Goal: Transaction & Acquisition: Purchase product/service

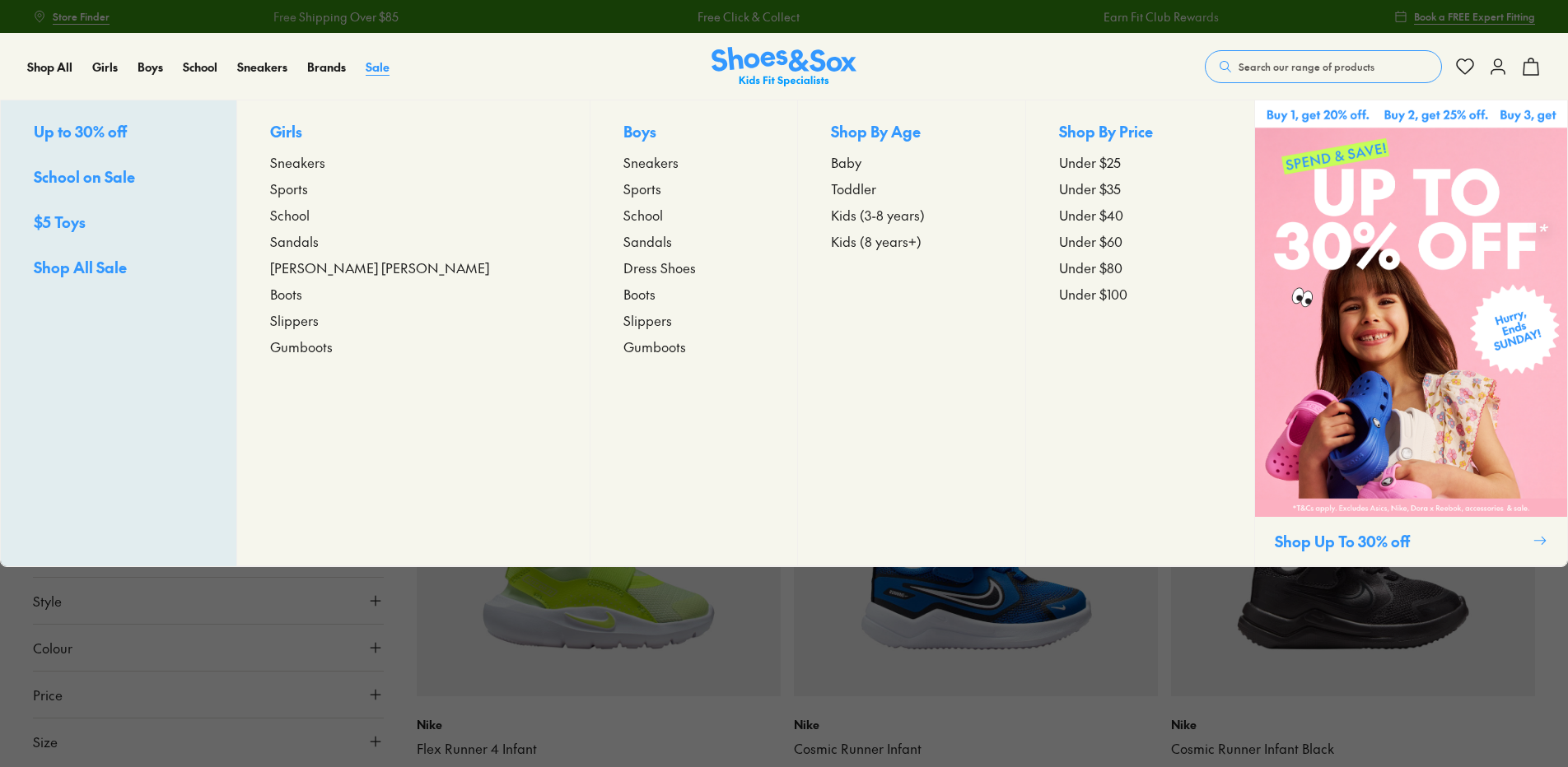
click at [373, 67] on span "Sale" at bounding box center [378, 66] width 24 height 16
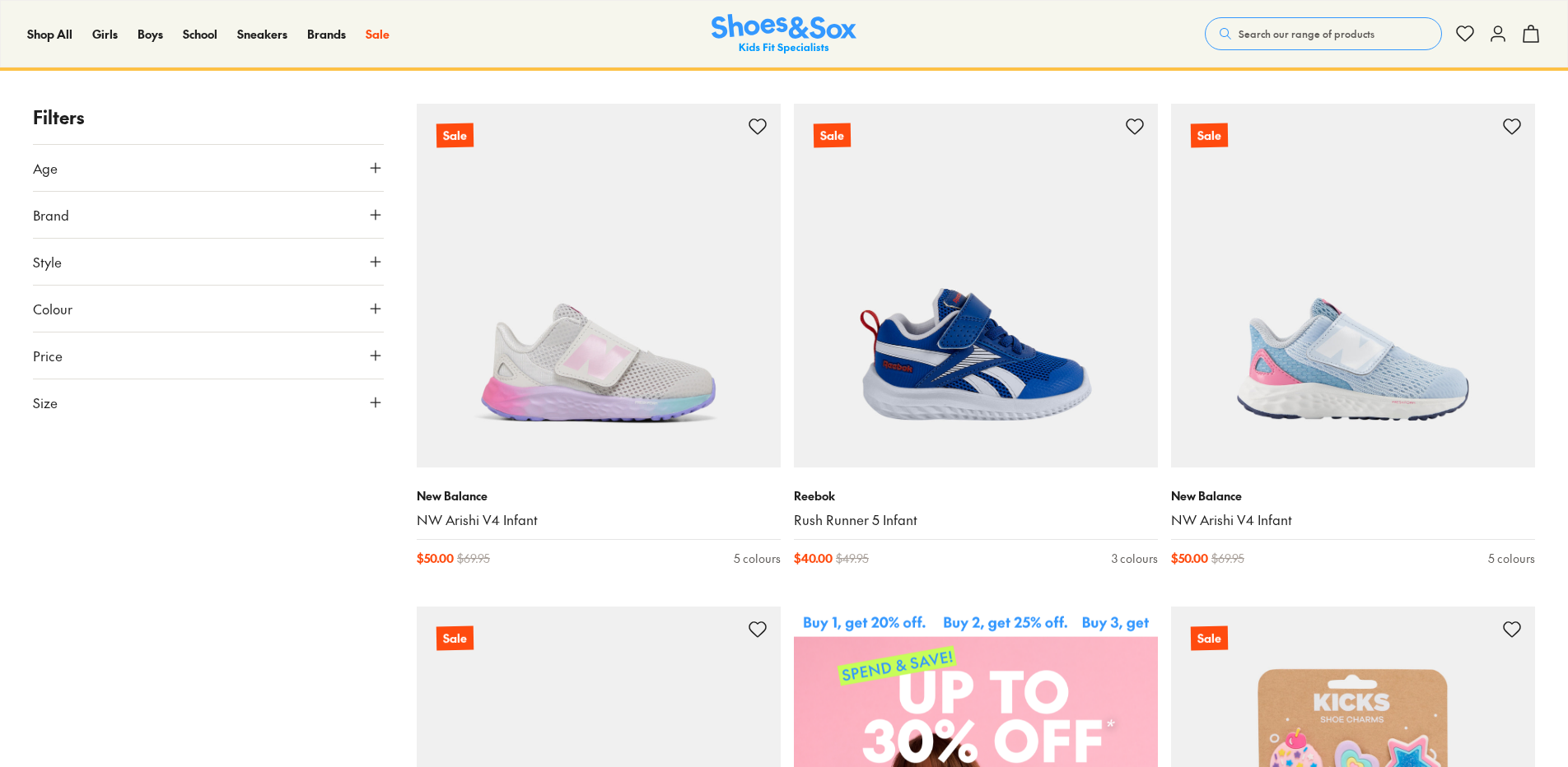
scroll to position [247, 0]
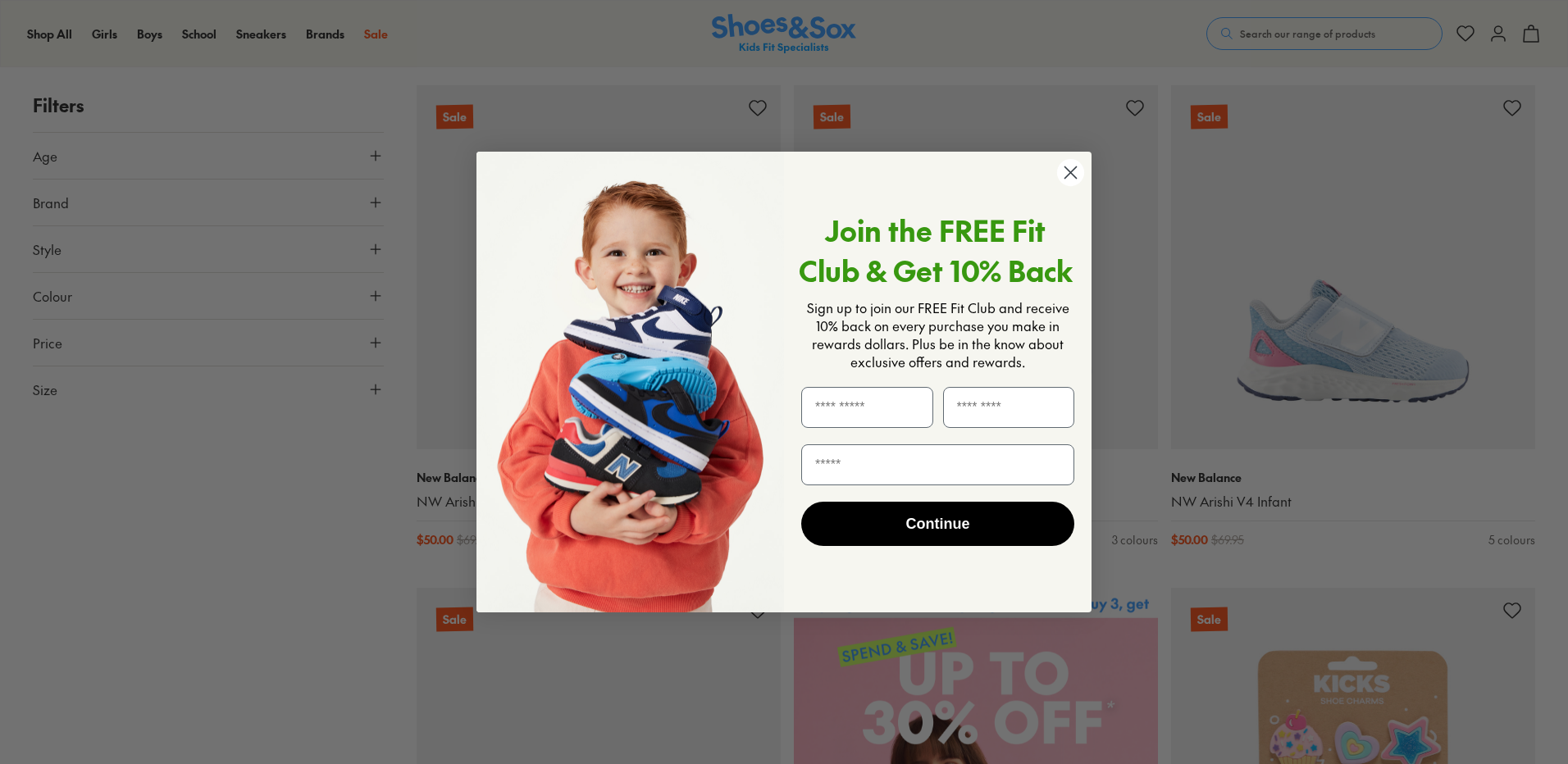
click at [1078, 172] on circle "Close dialog" at bounding box center [1071, 173] width 27 height 27
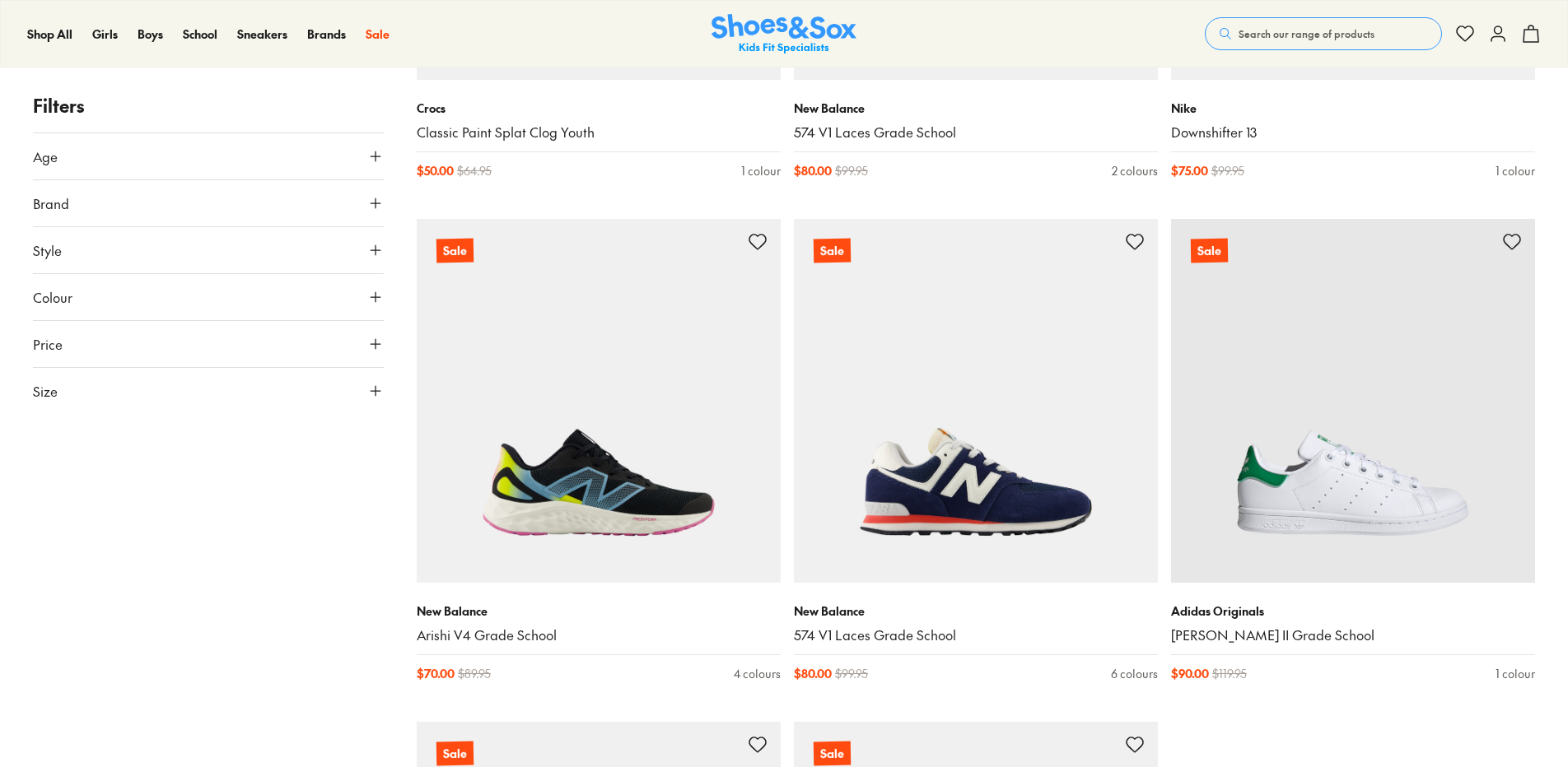
scroll to position [4693, 0]
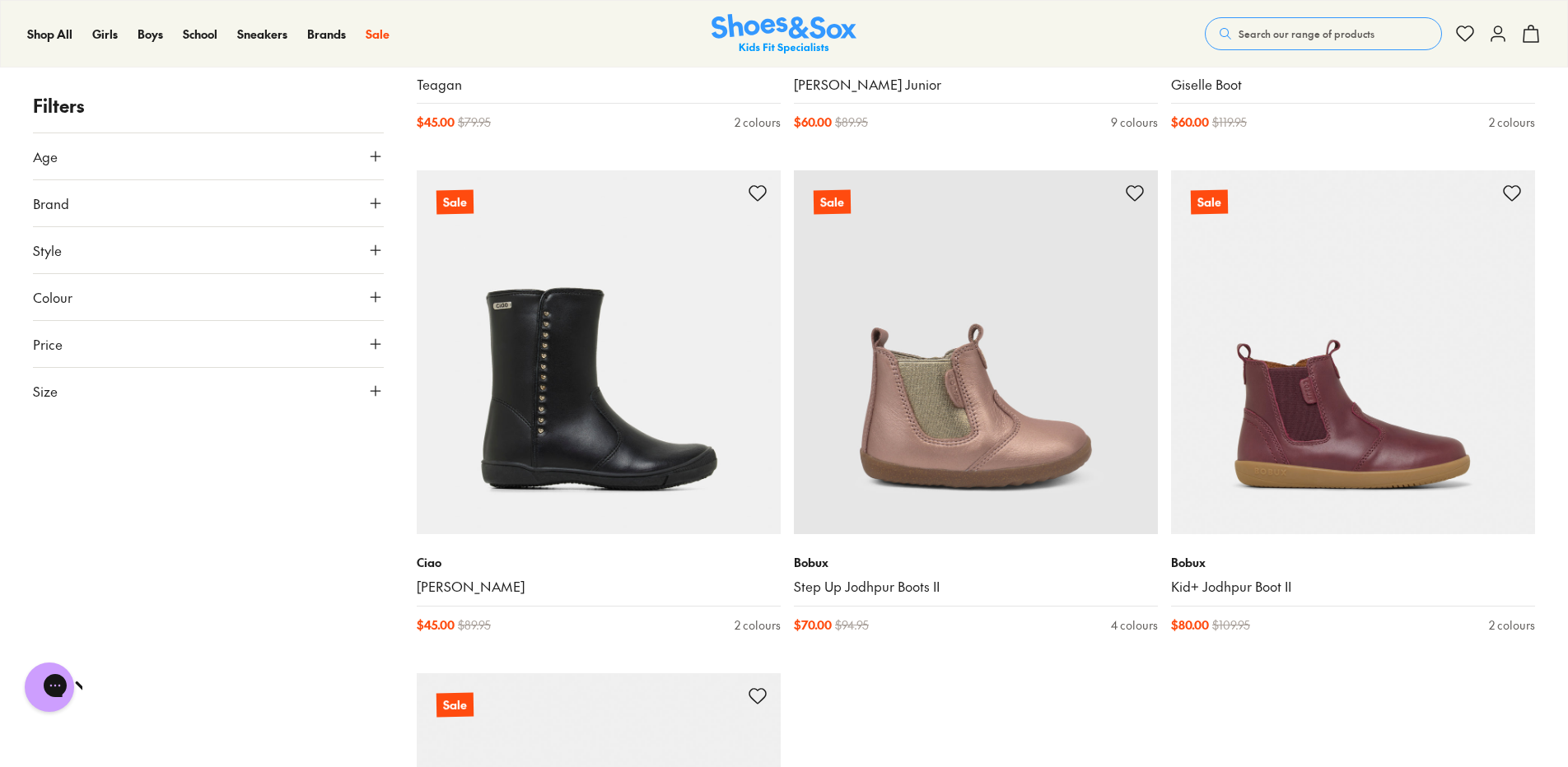
scroll to position [10291, 0]
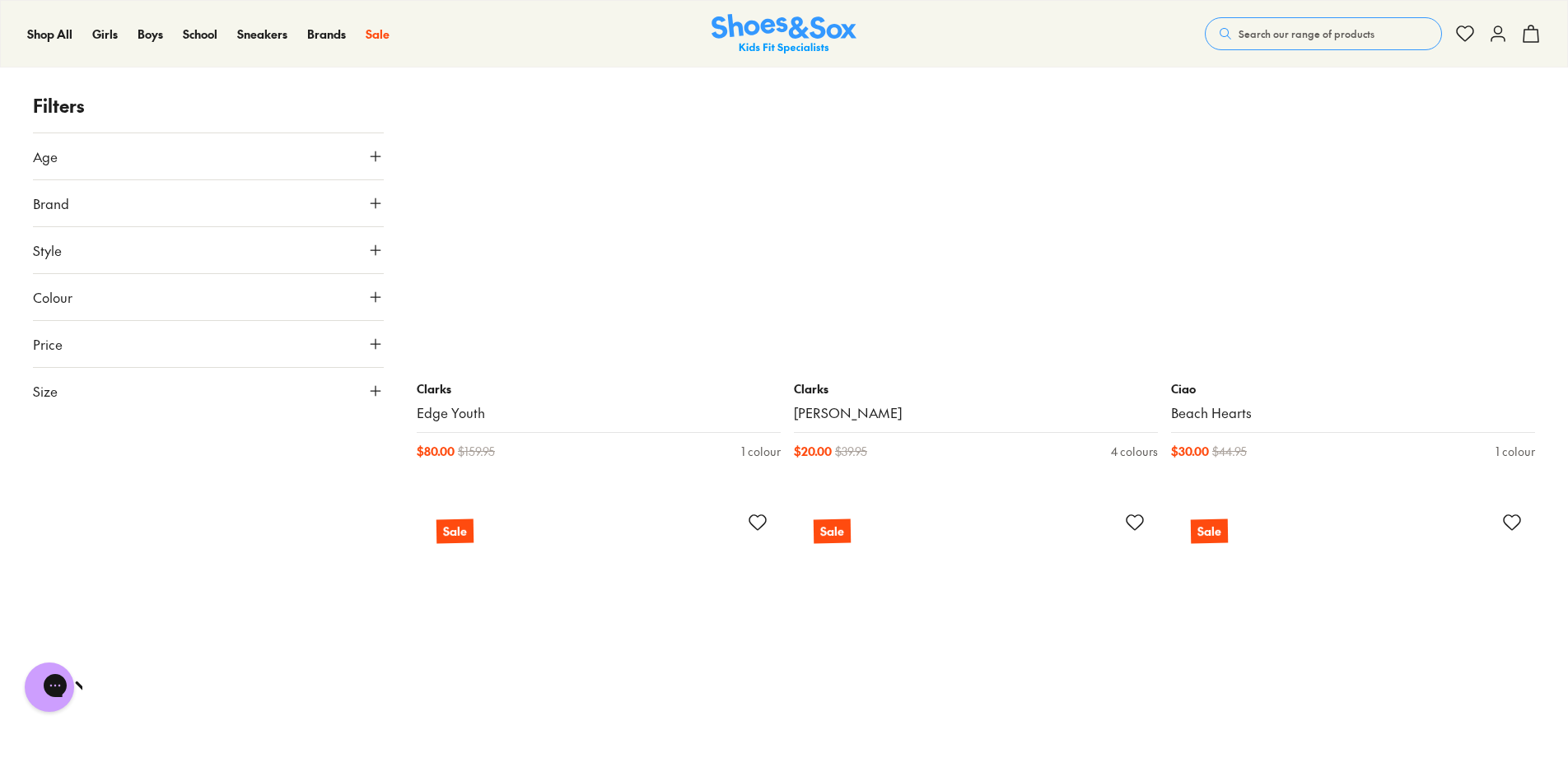
scroll to position [15313, 0]
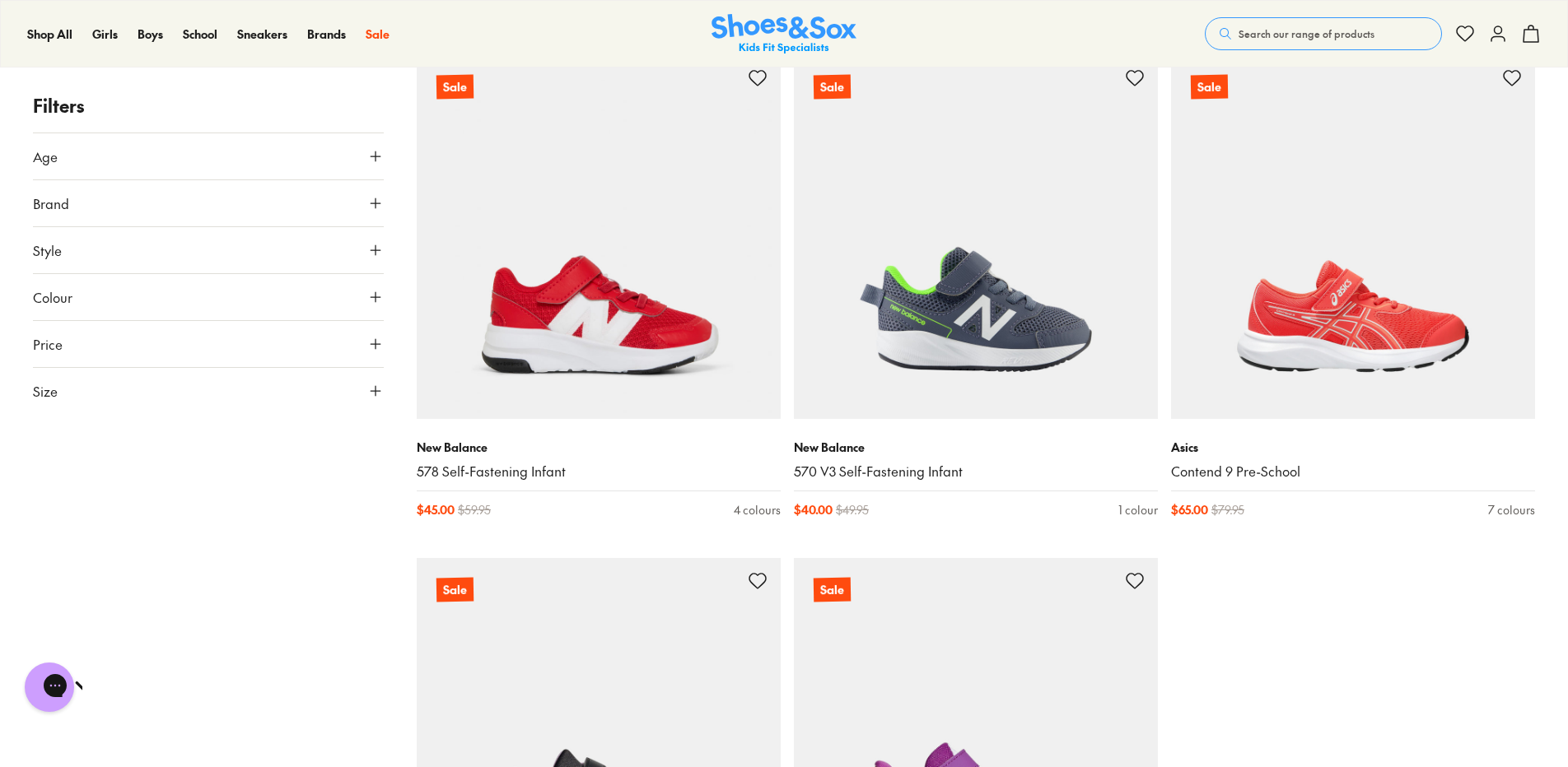
scroll to position [20911, 0]
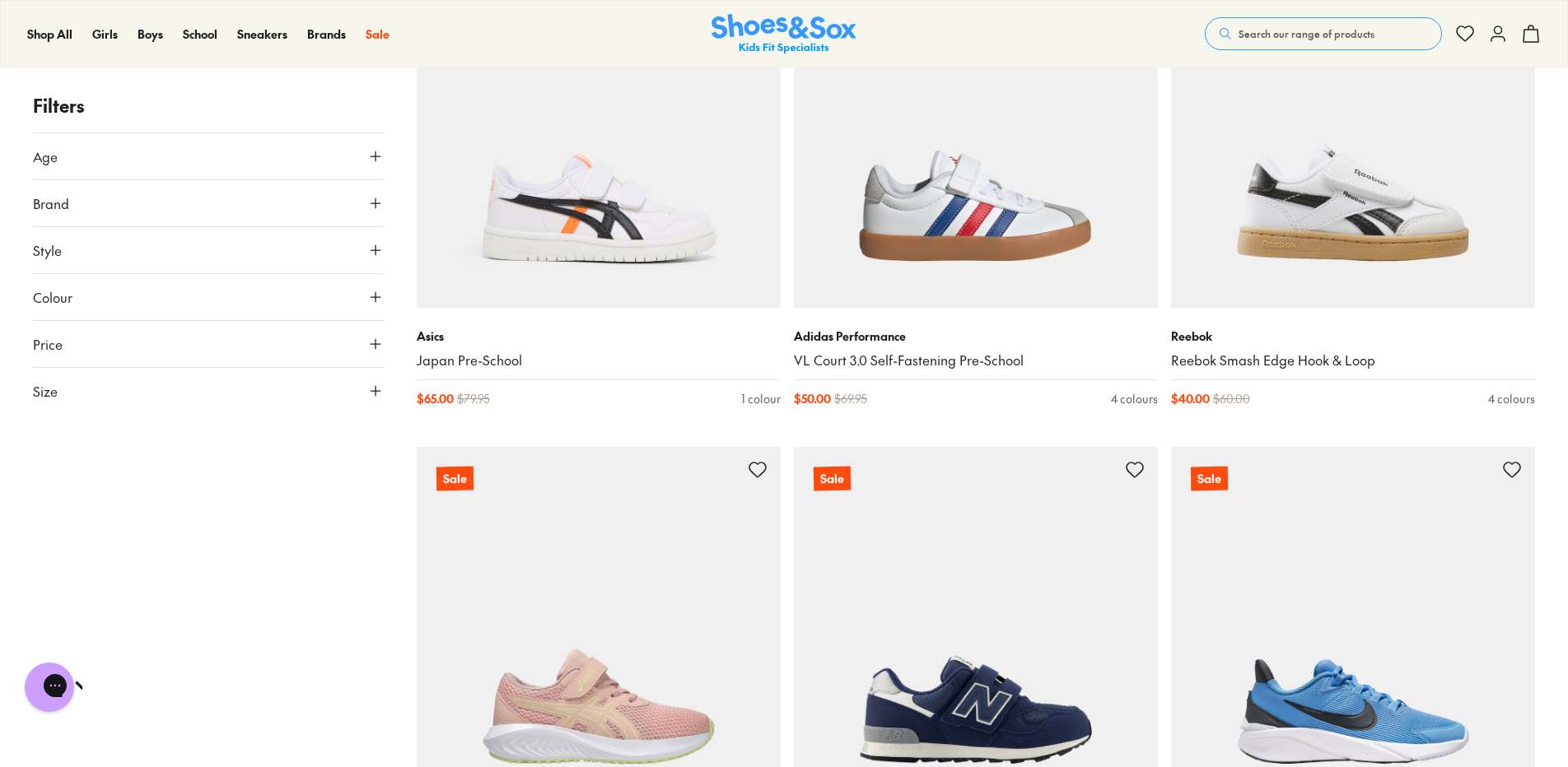
scroll to position [24863, 0]
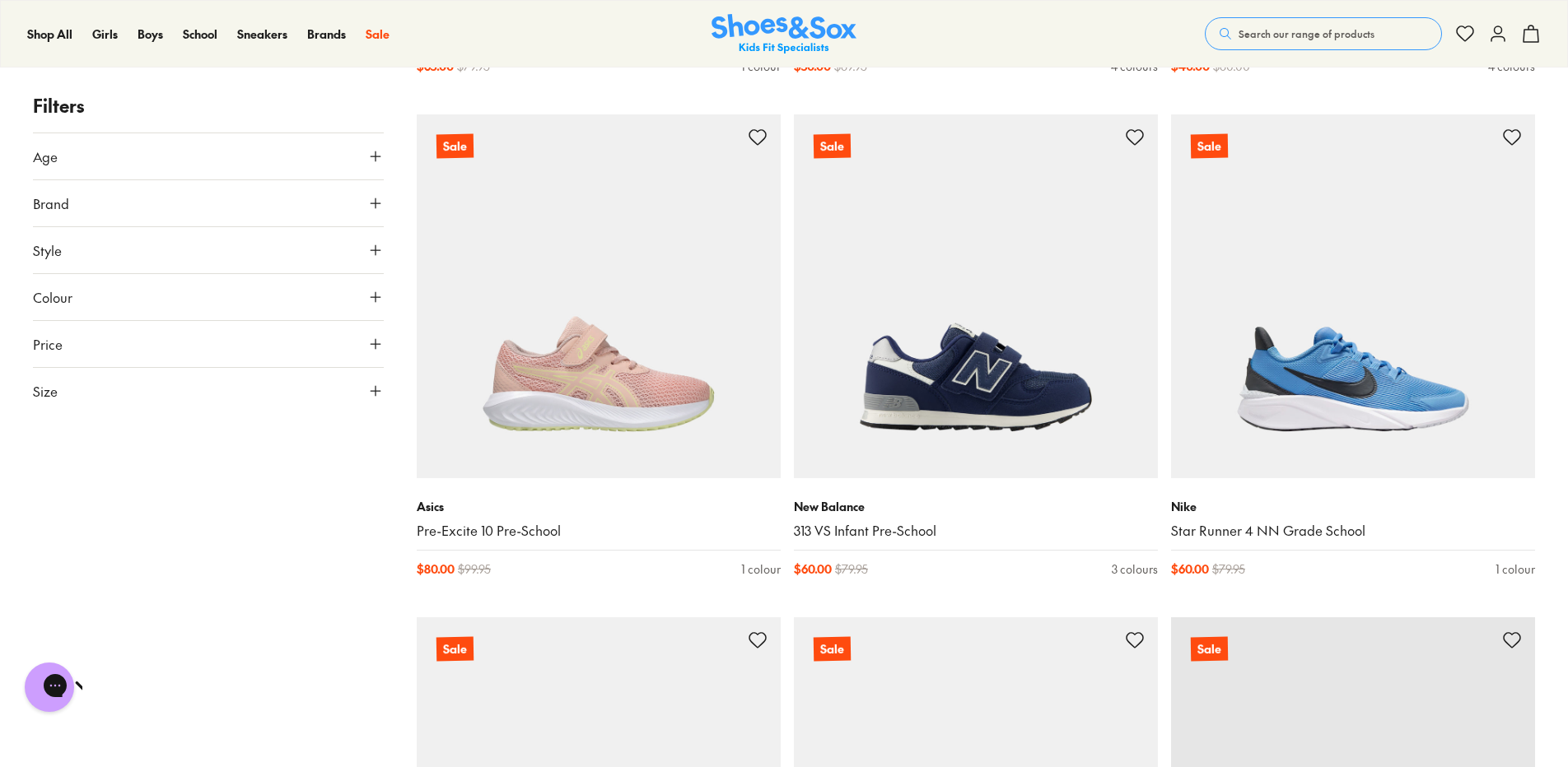
click at [373, 391] on use at bounding box center [376, 391] width 10 height 10
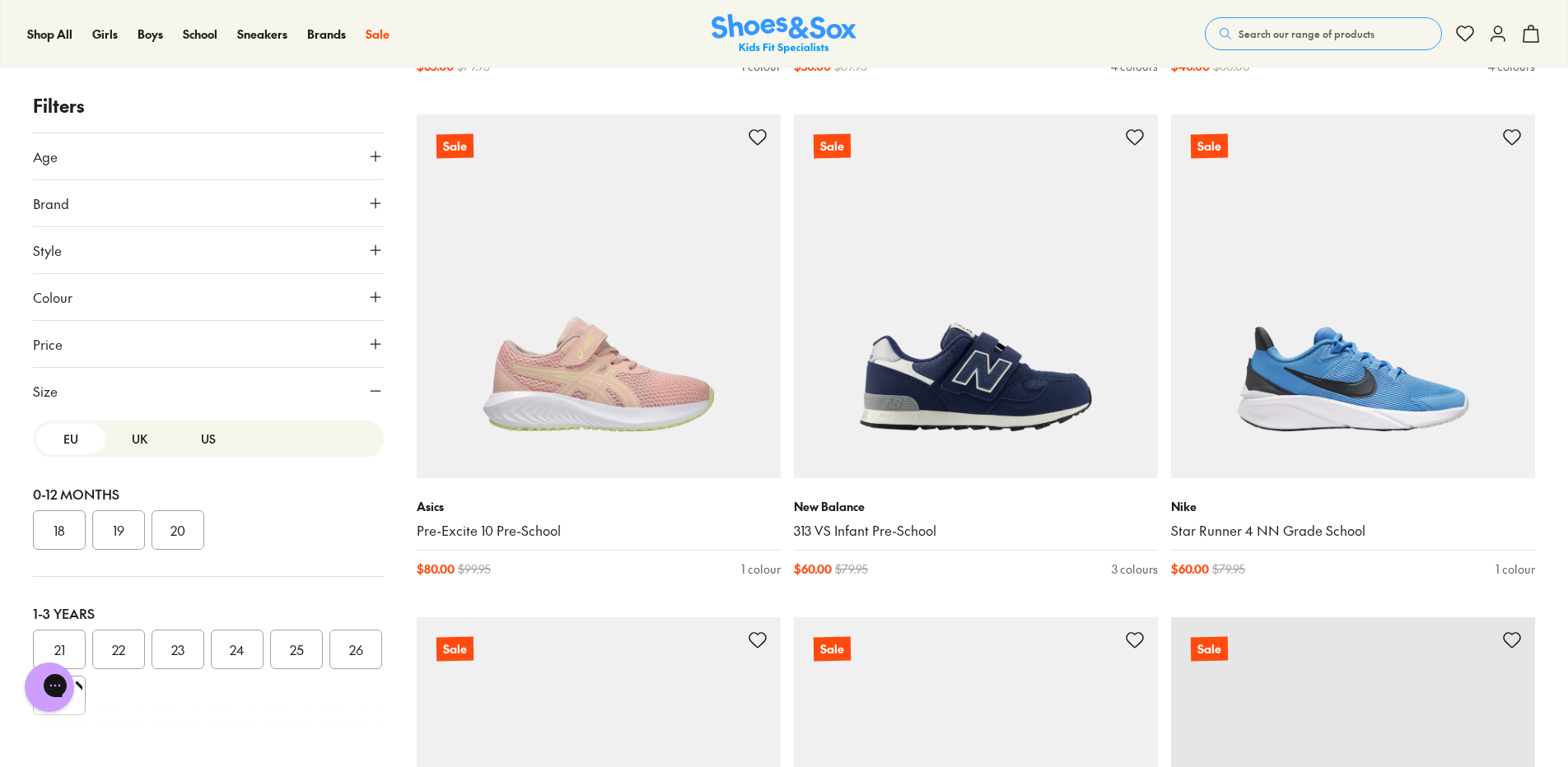
click at [137, 438] on button "UK" at bounding box center [140, 439] width 69 height 30
click at [210, 433] on button "US" at bounding box center [208, 439] width 69 height 30
click at [67, 440] on button "EU" at bounding box center [71, 439] width 69 height 30
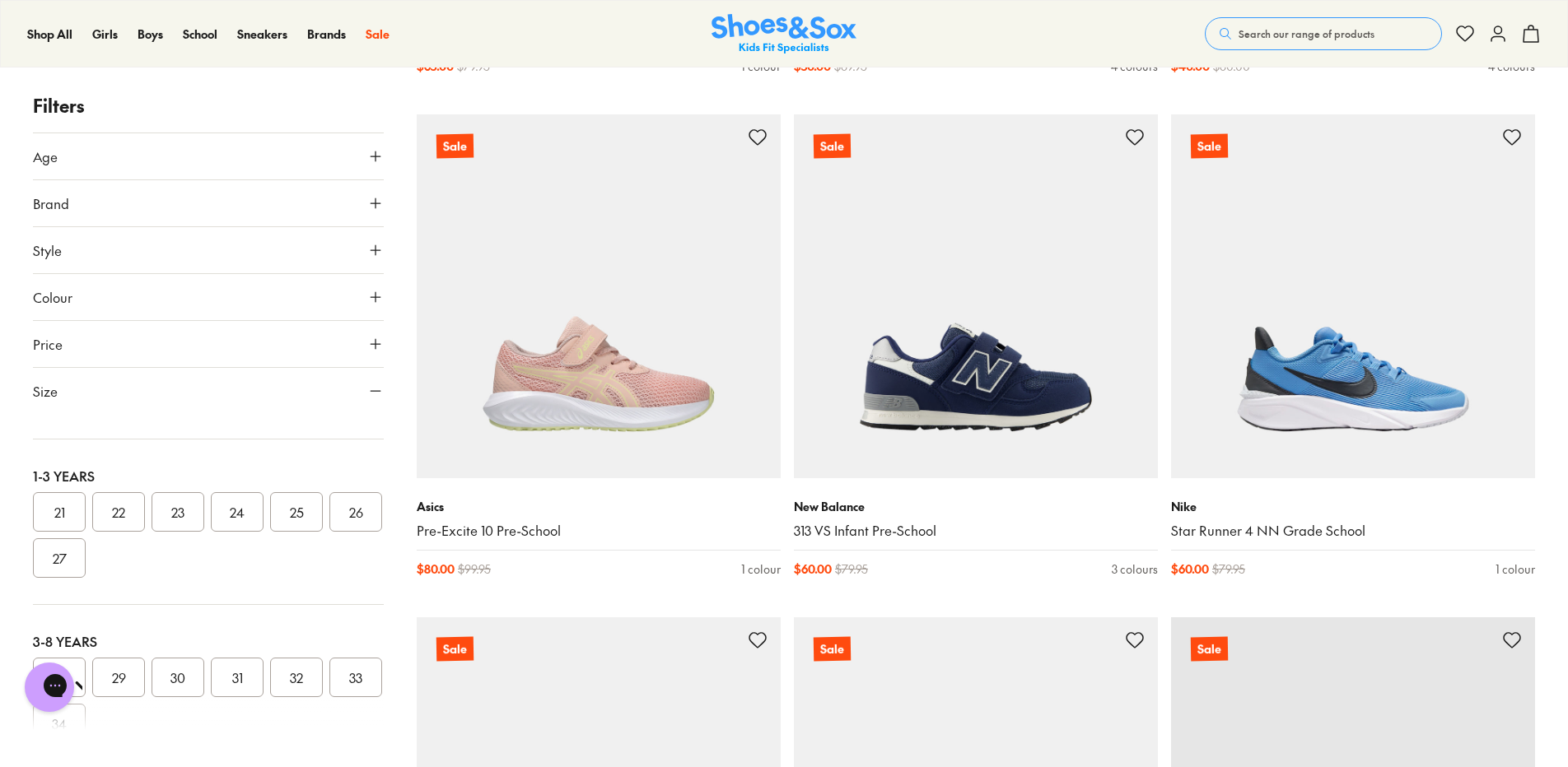
scroll to position [164, 0]
click at [180, 483] on button "23" at bounding box center [178, 484] width 52 height 40
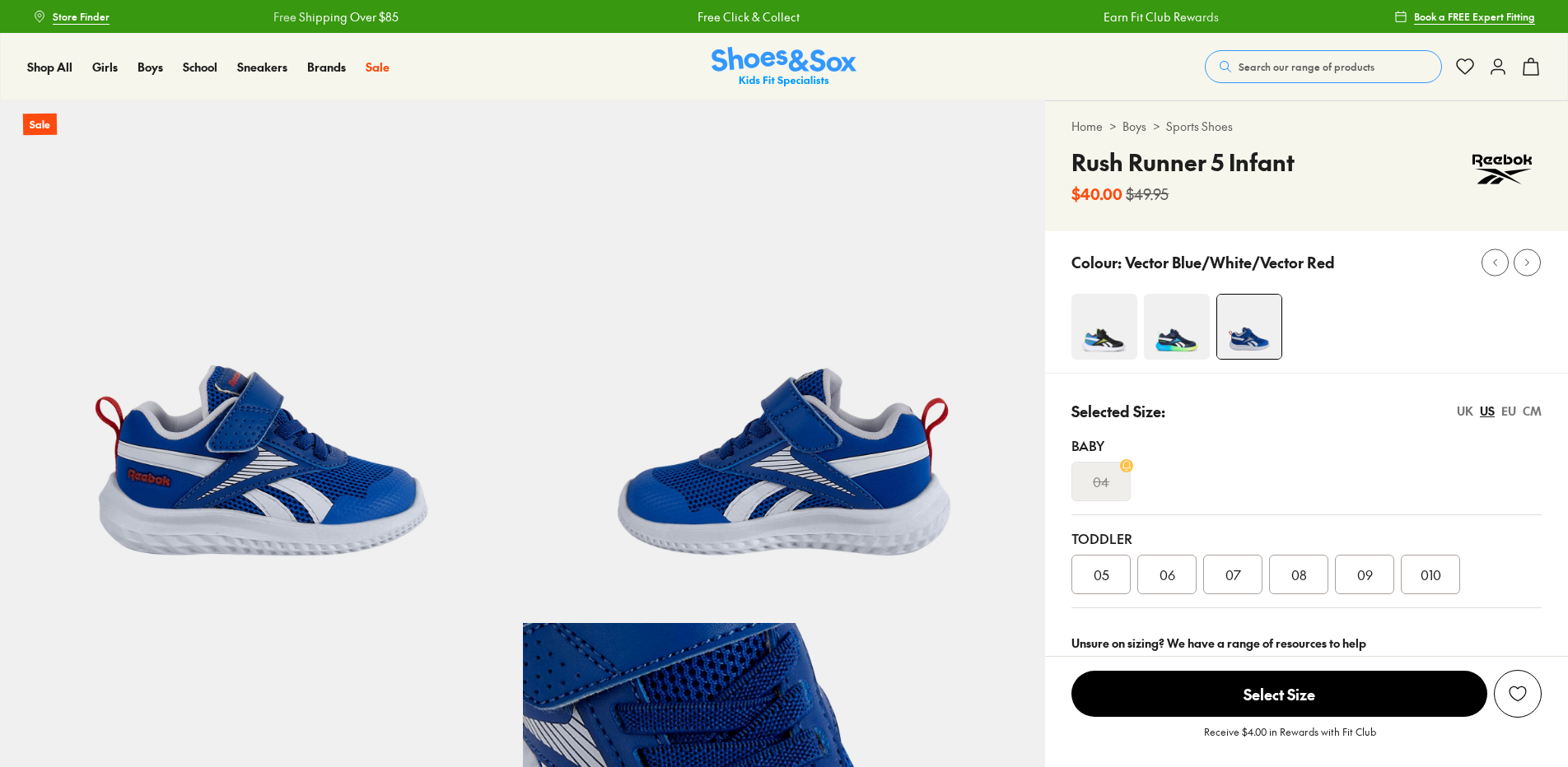
select select "*"
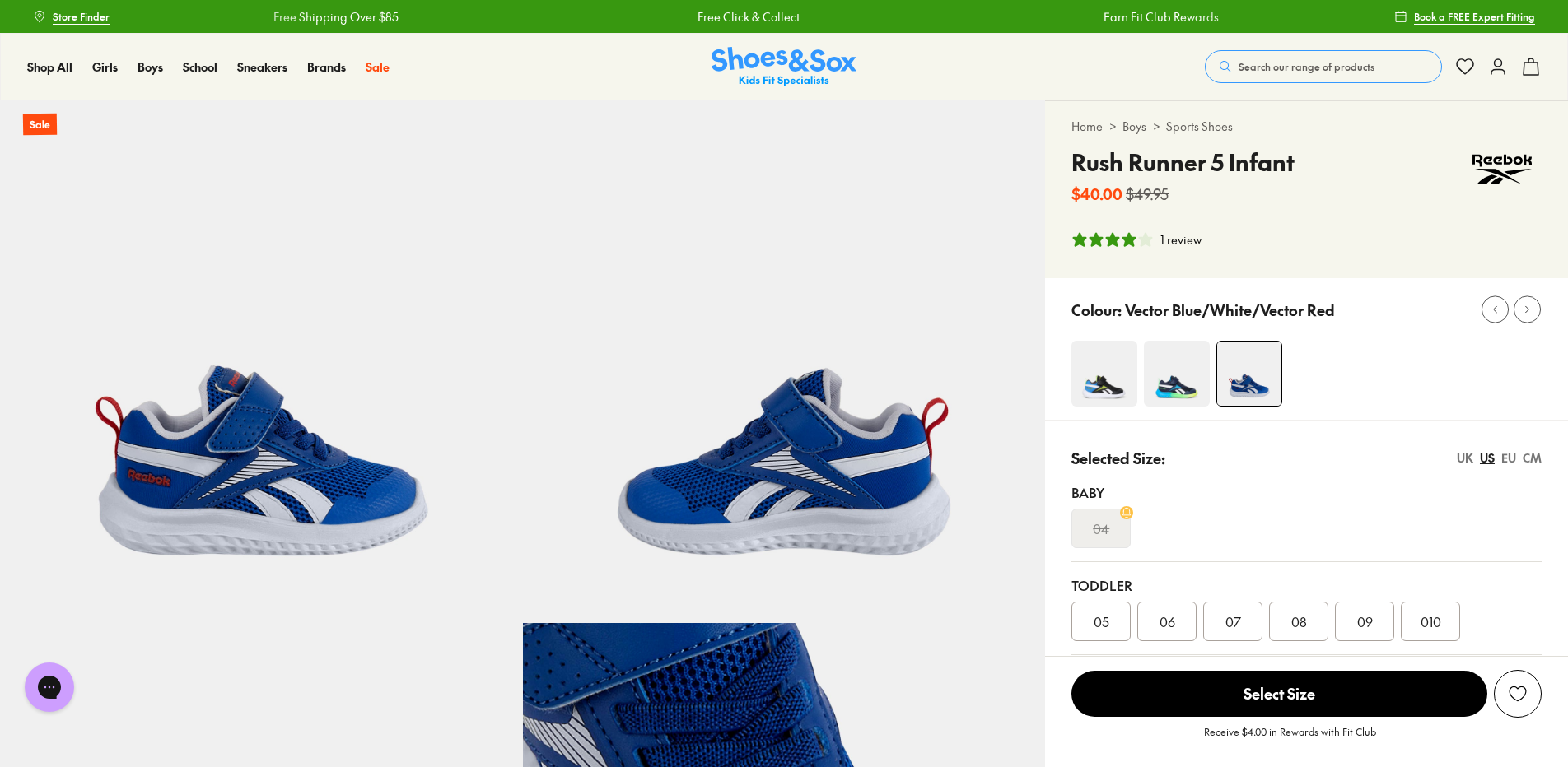
click at [1173, 372] on img at bounding box center [1177, 374] width 66 height 66
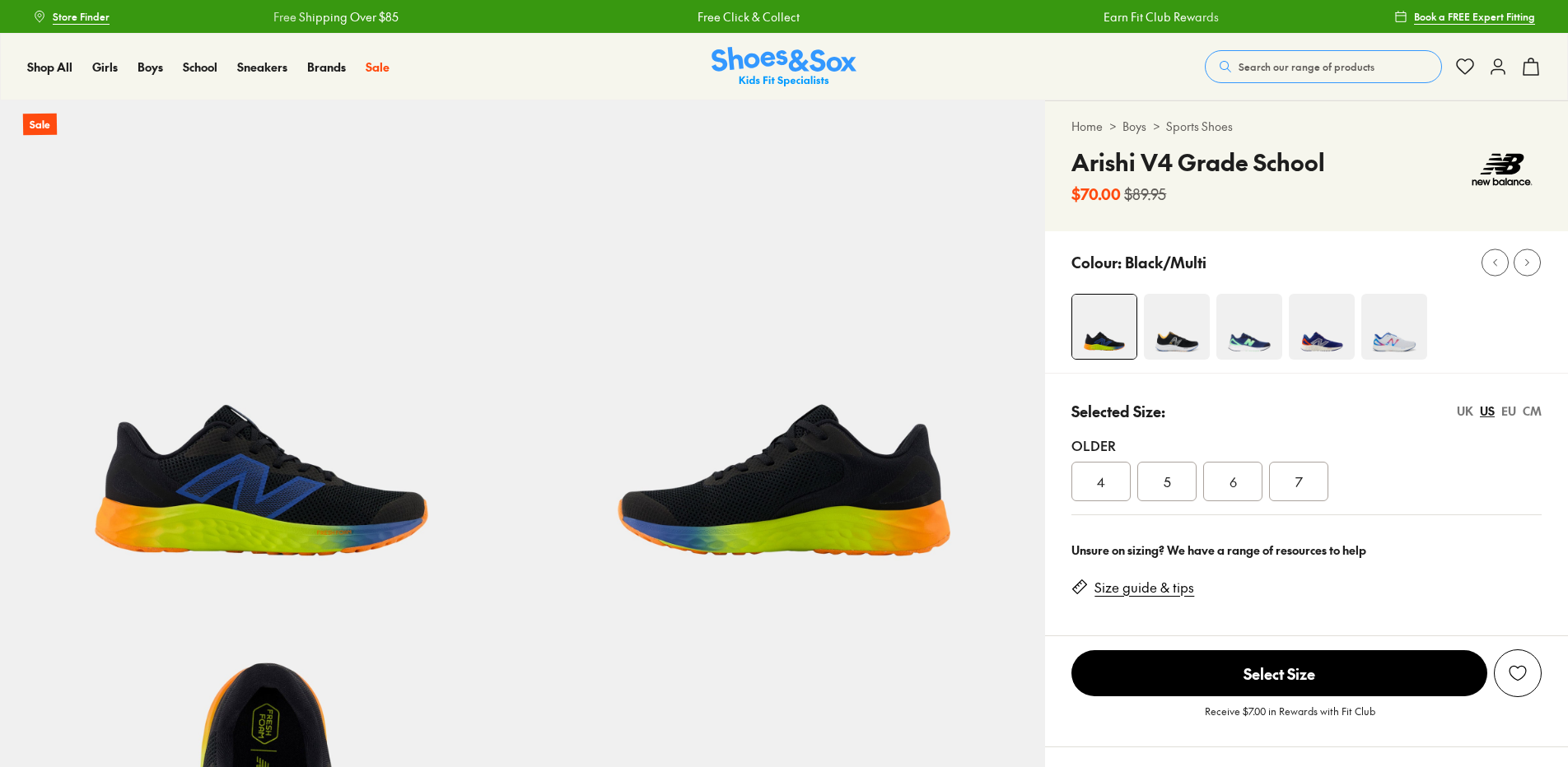
select select "*"
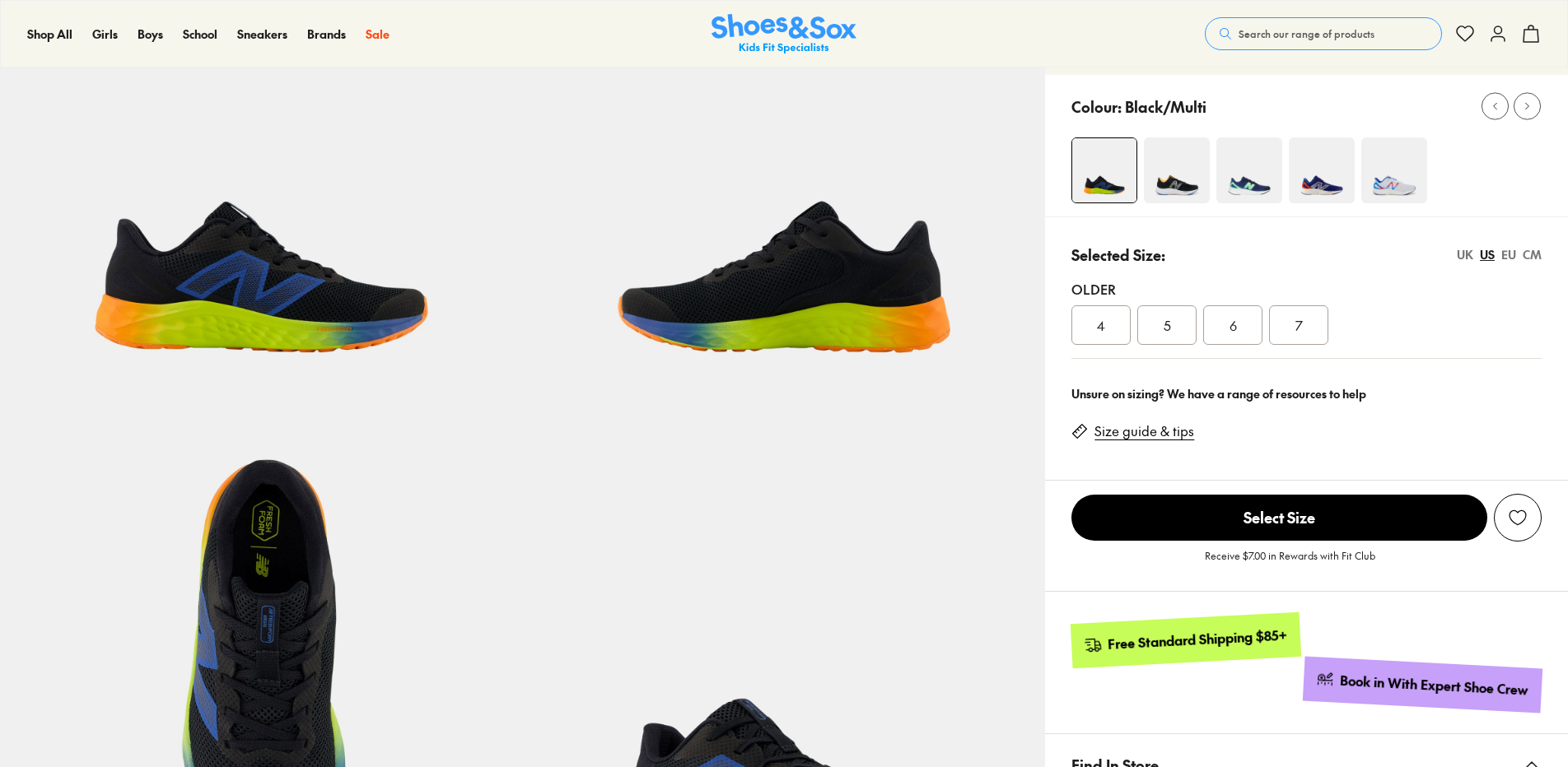
scroll to position [247, 0]
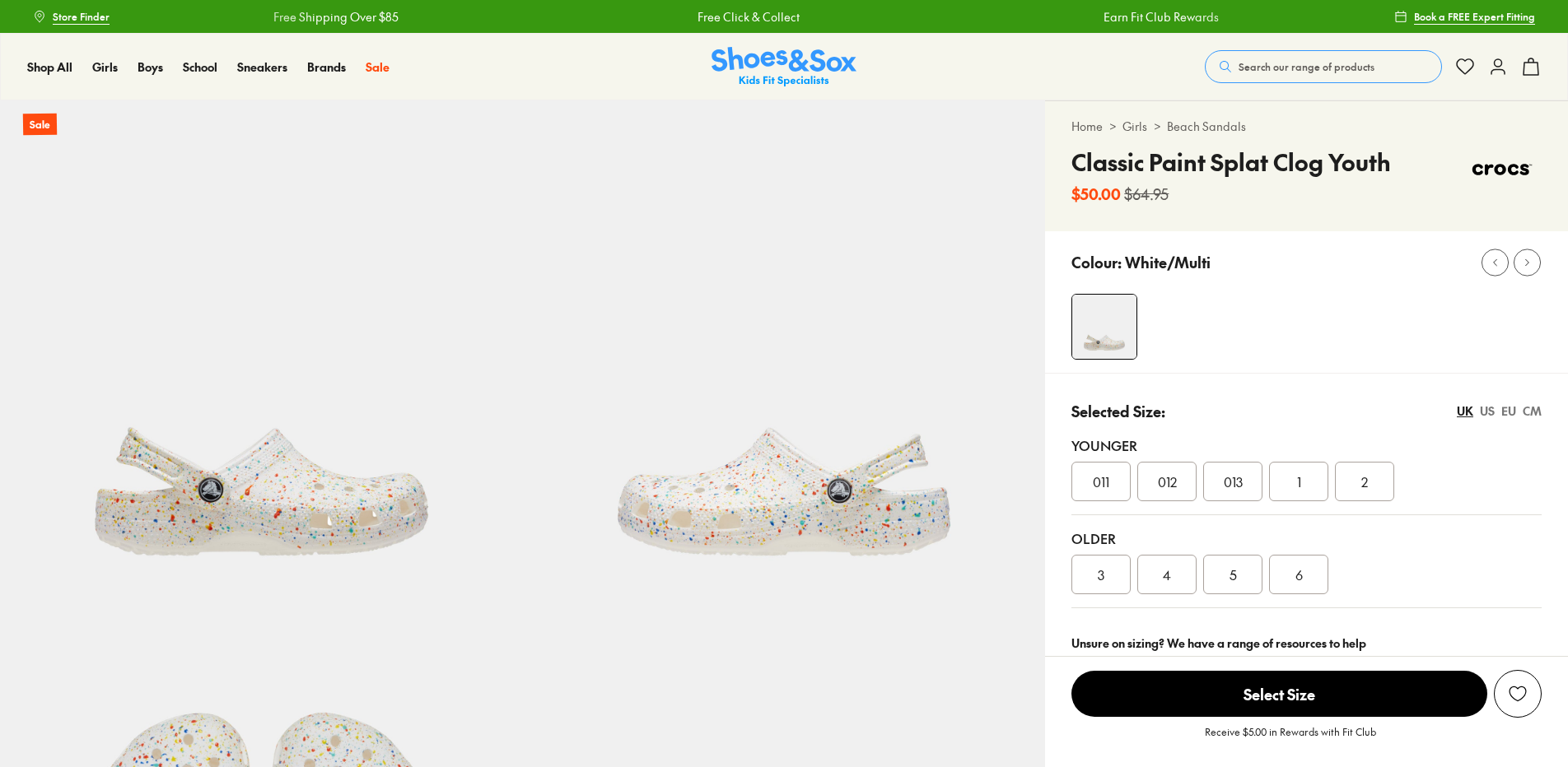
select select "*"
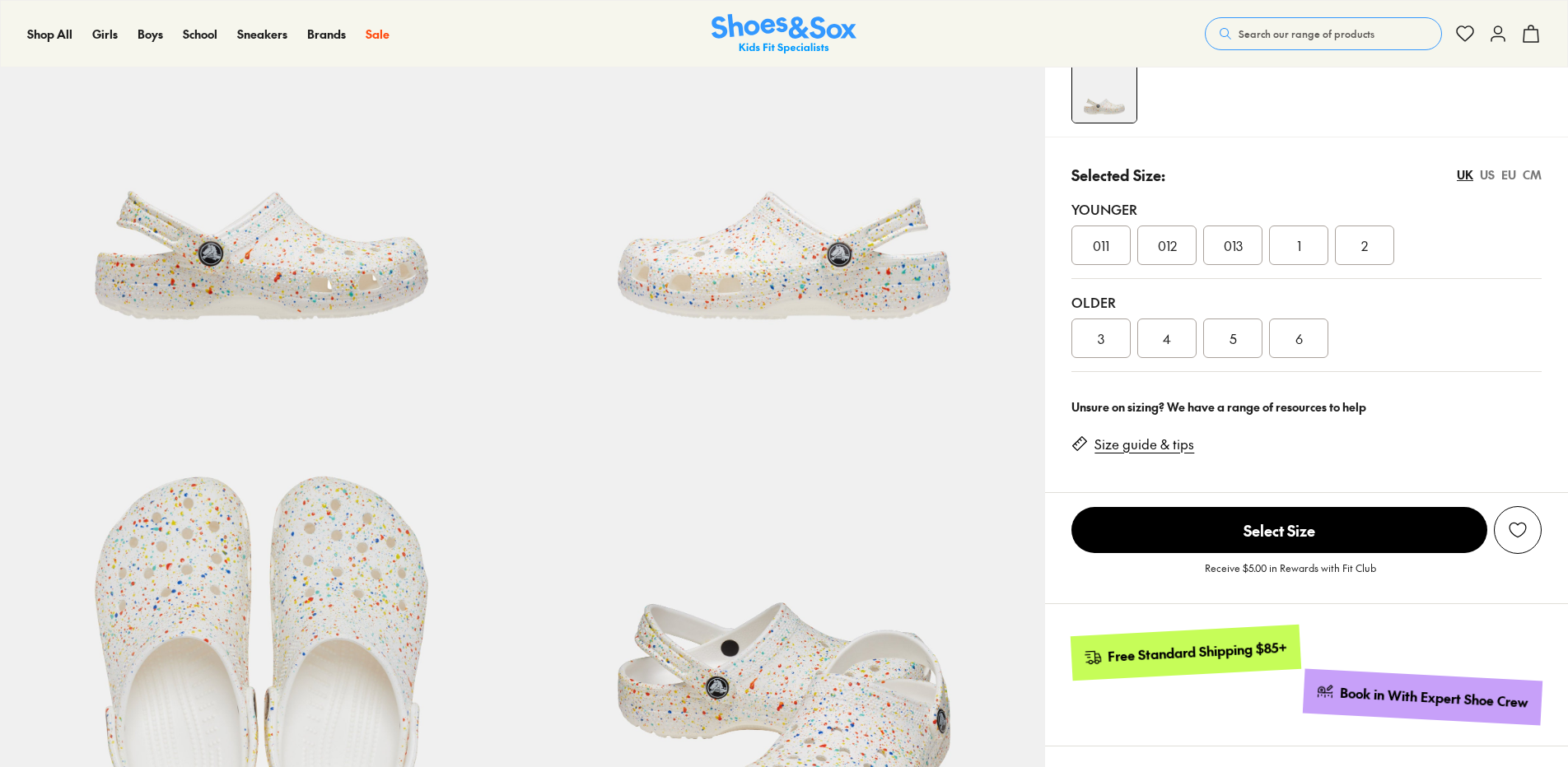
scroll to position [82, 0]
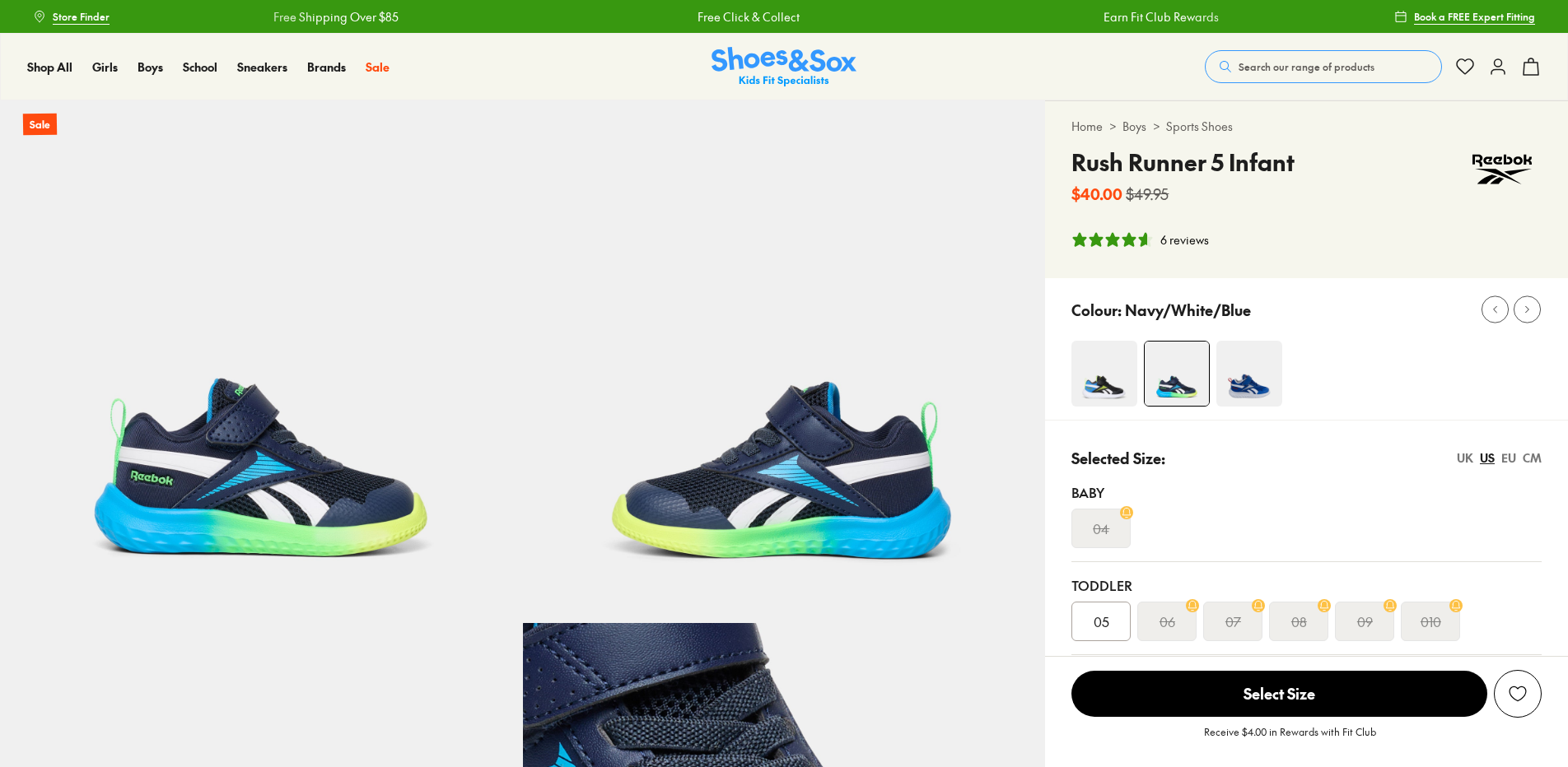
select select "*"
click at [1093, 380] on img at bounding box center [1104, 374] width 66 height 66
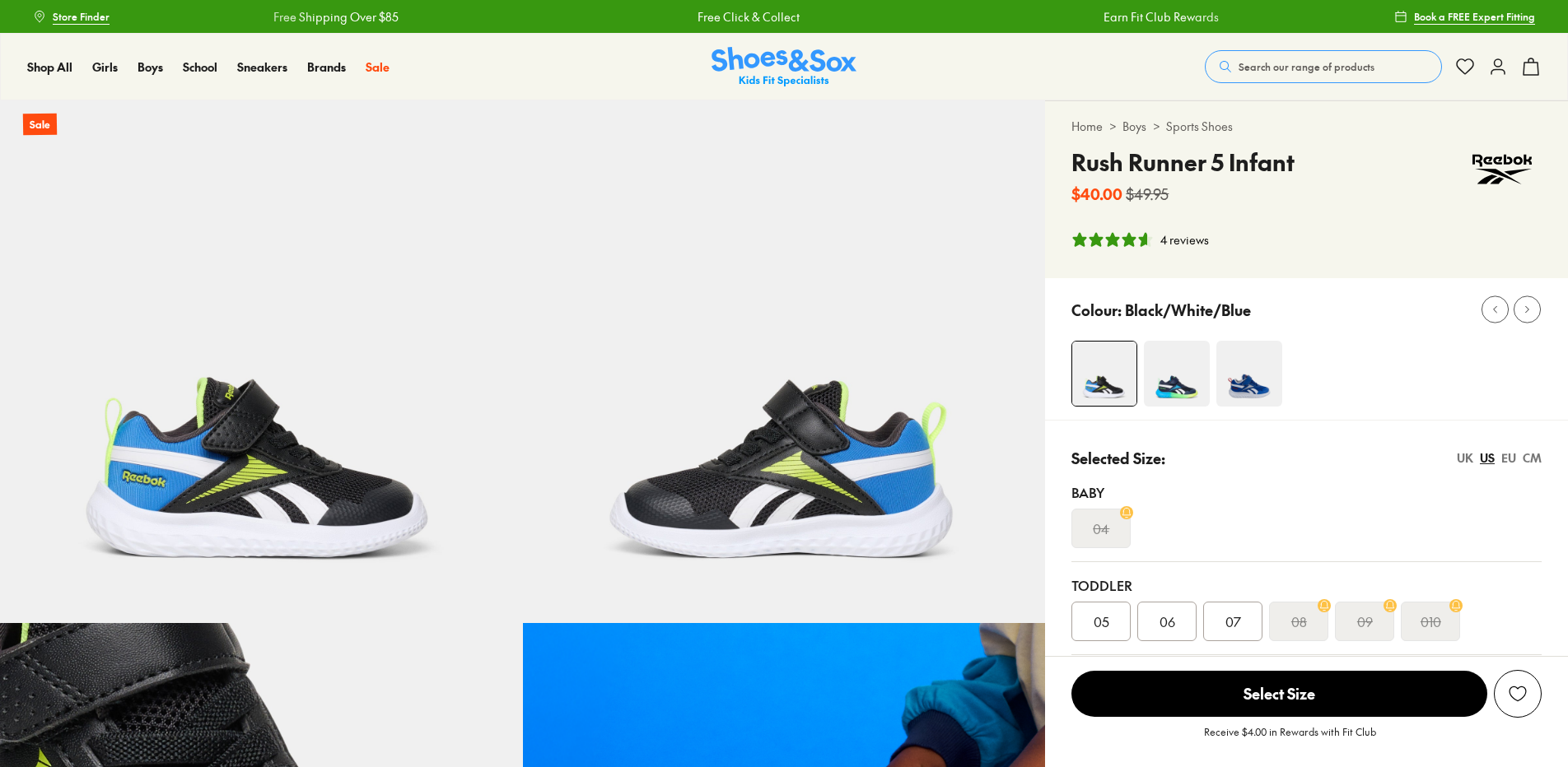
select select "*"
click at [1180, 366] on img at bounding box center [1177, 374] width 66 height 66
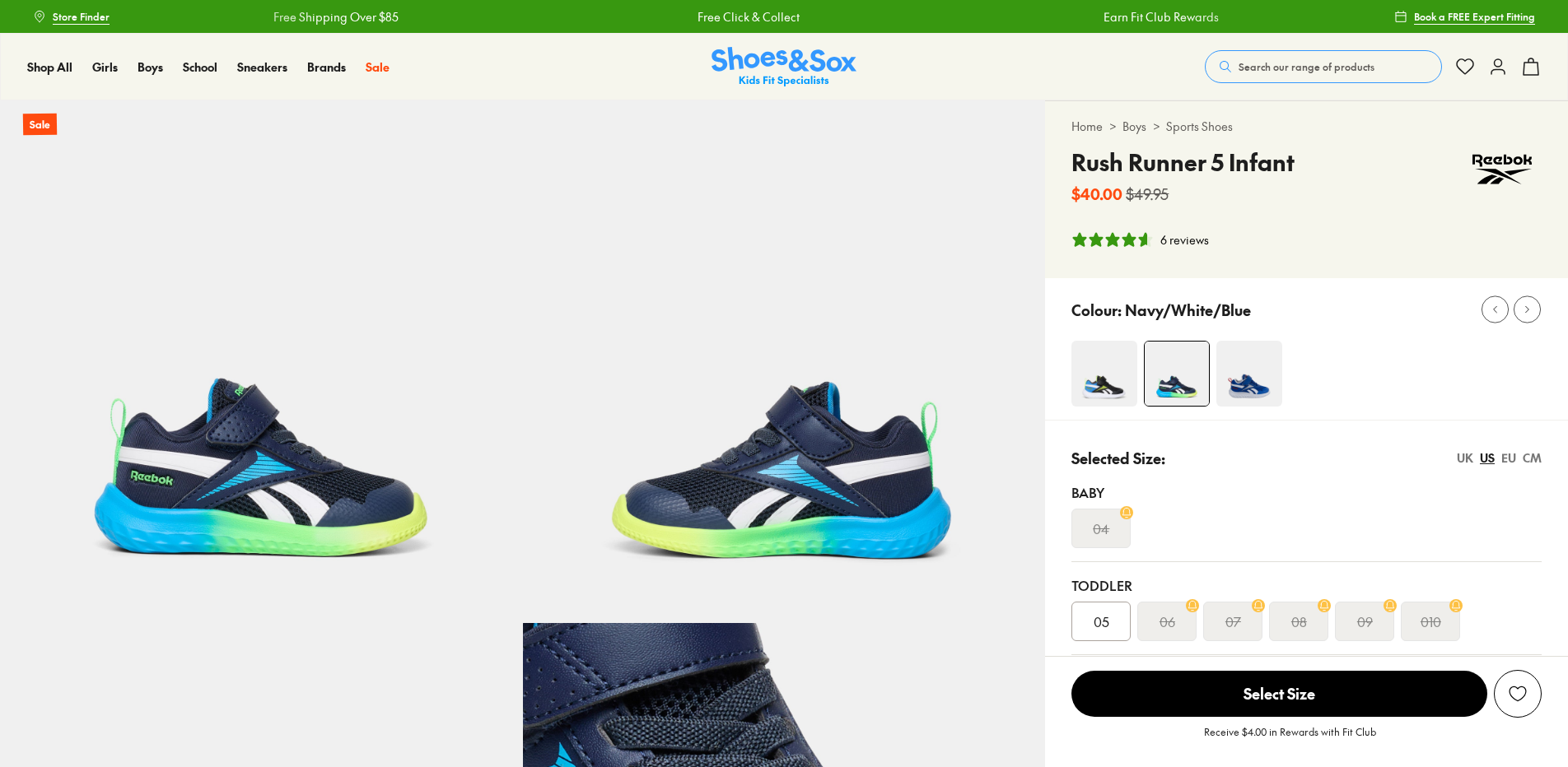
select select "*"
click at [1259, 363] on img at bounding box center [1249, 374] width 66 height 66
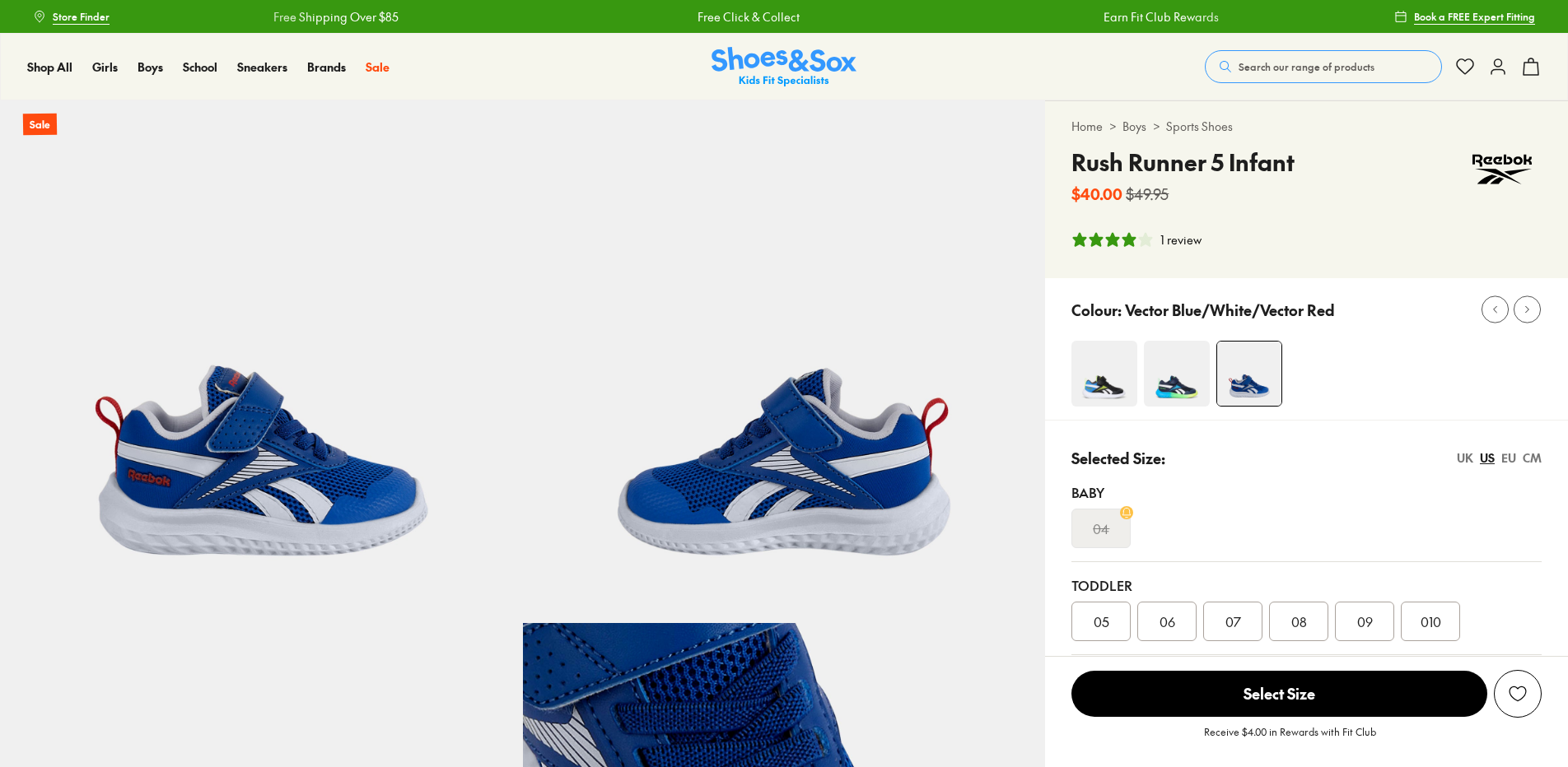
select select "*"
click at [1096, 366] on img at bounding box center [1104, 374] width 66 height 66
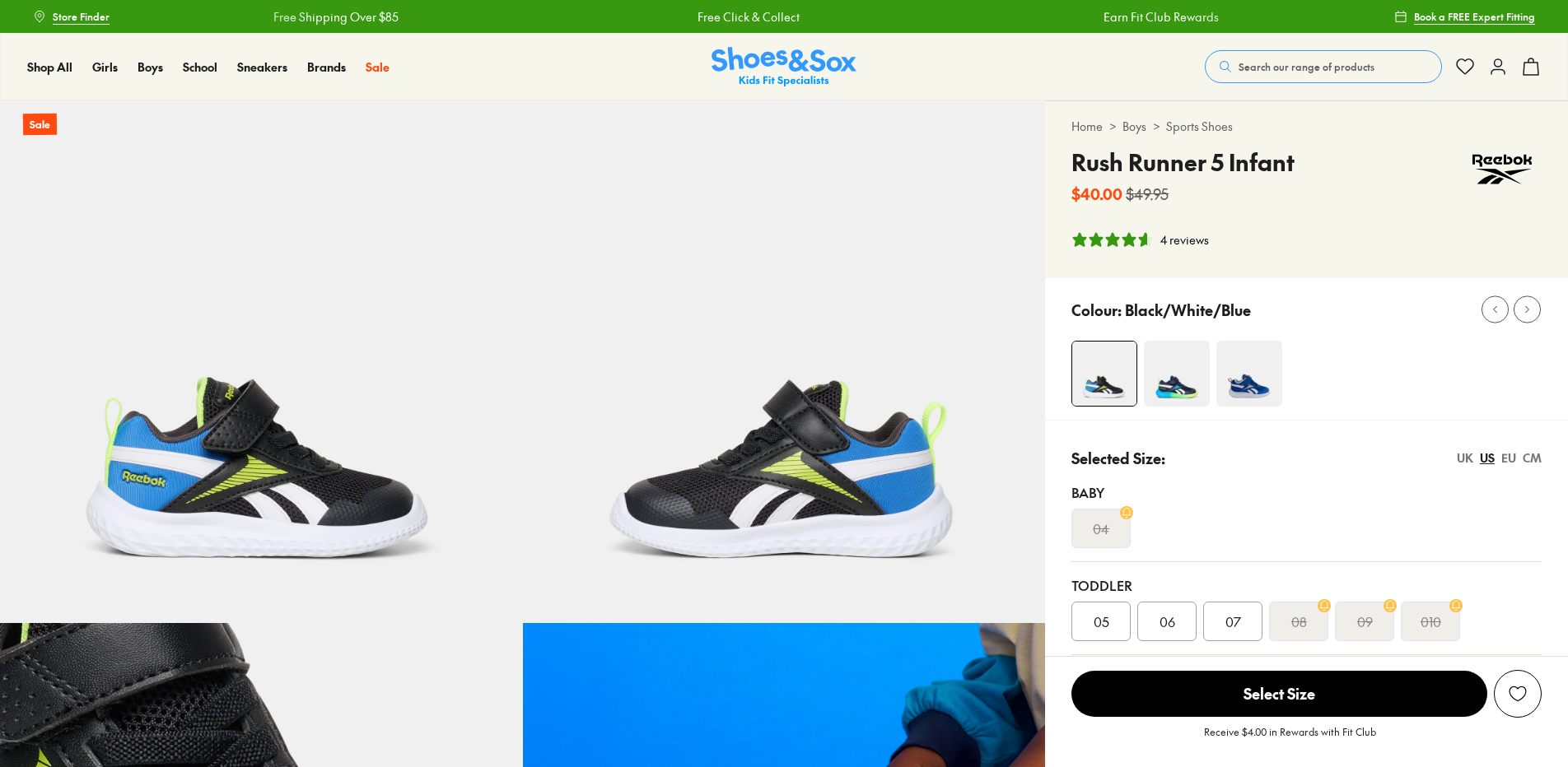
select select "*"
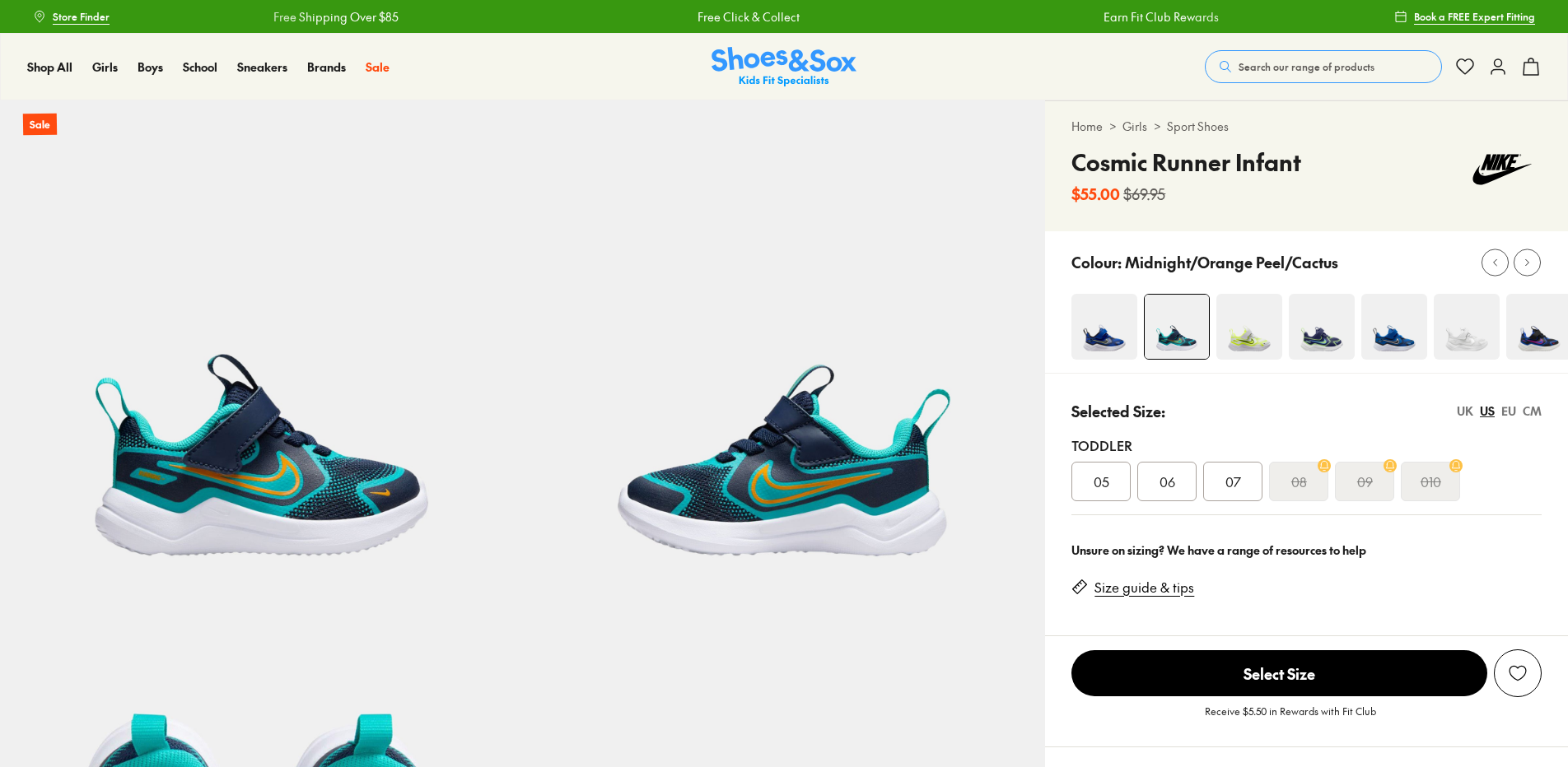
select select "*"
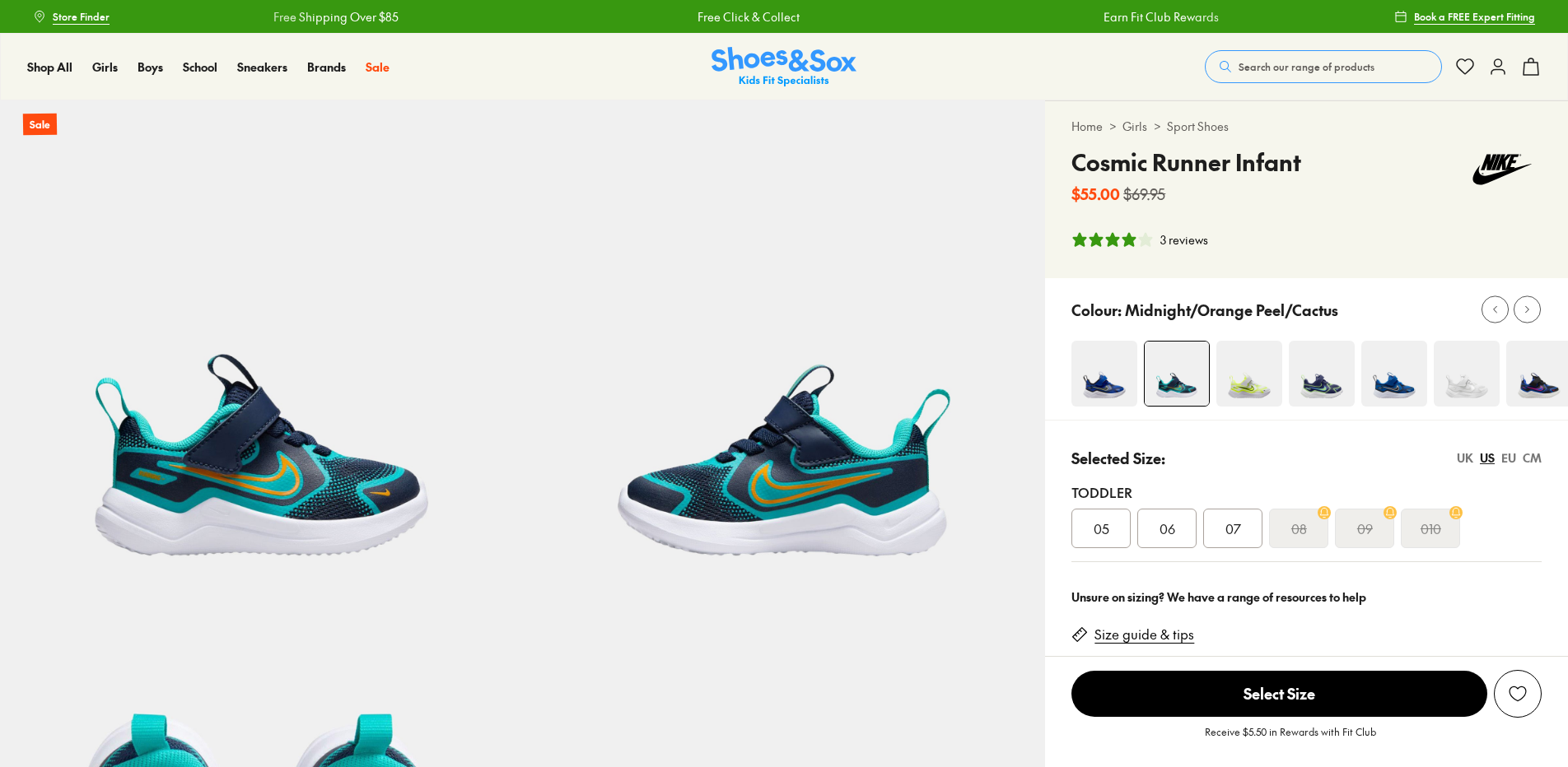
drag, startPoint x: 1234, startPoint y: 525, endPoint x: 1225, endPoint y: 534, distance: 12.7
click at [1231, 530] on span "07" at bounding box center [1233, 528] width 15 height 19
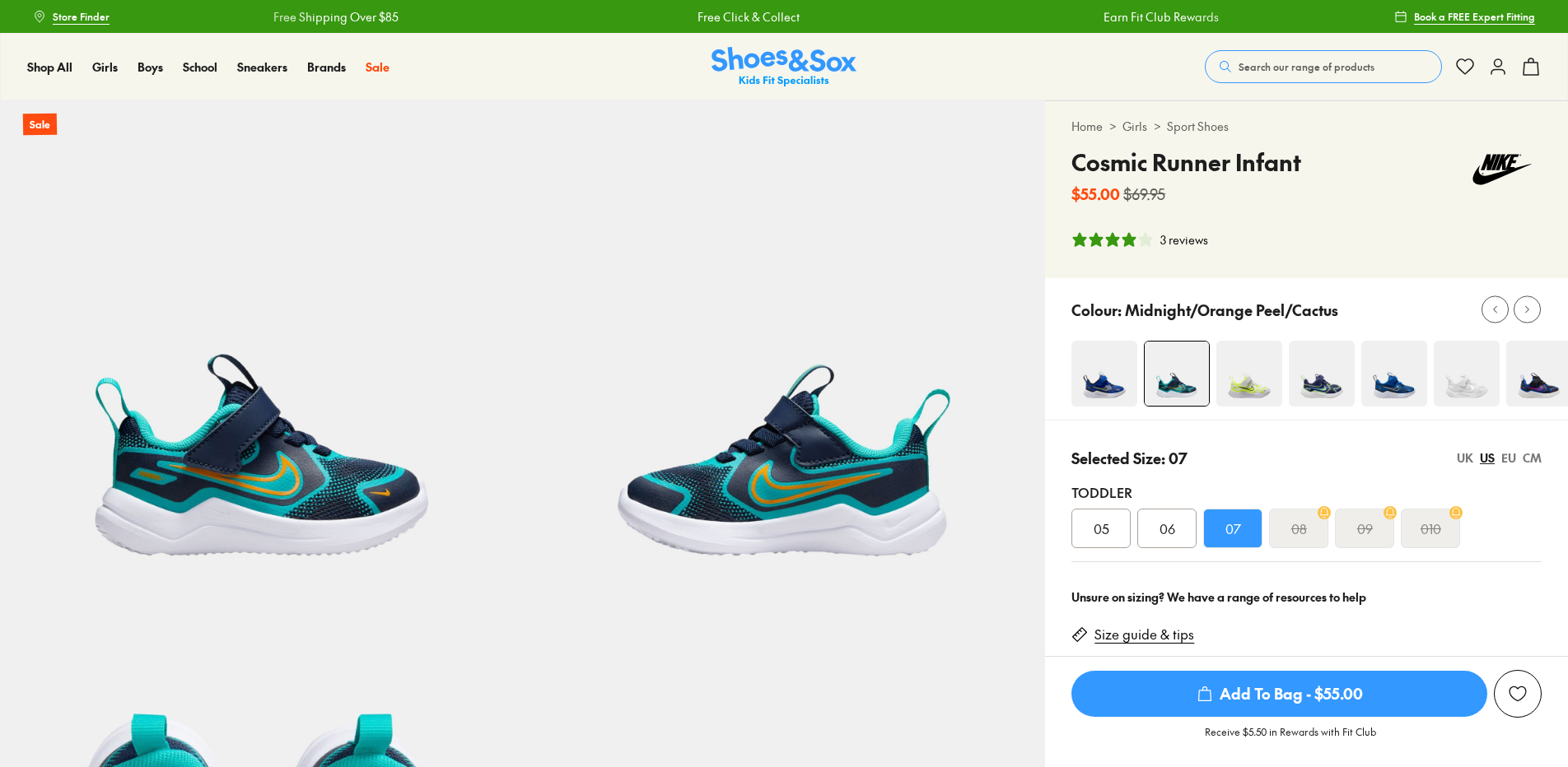
click at [1546, 375] on img at bounding box center [1539, 374] width 66 height 66
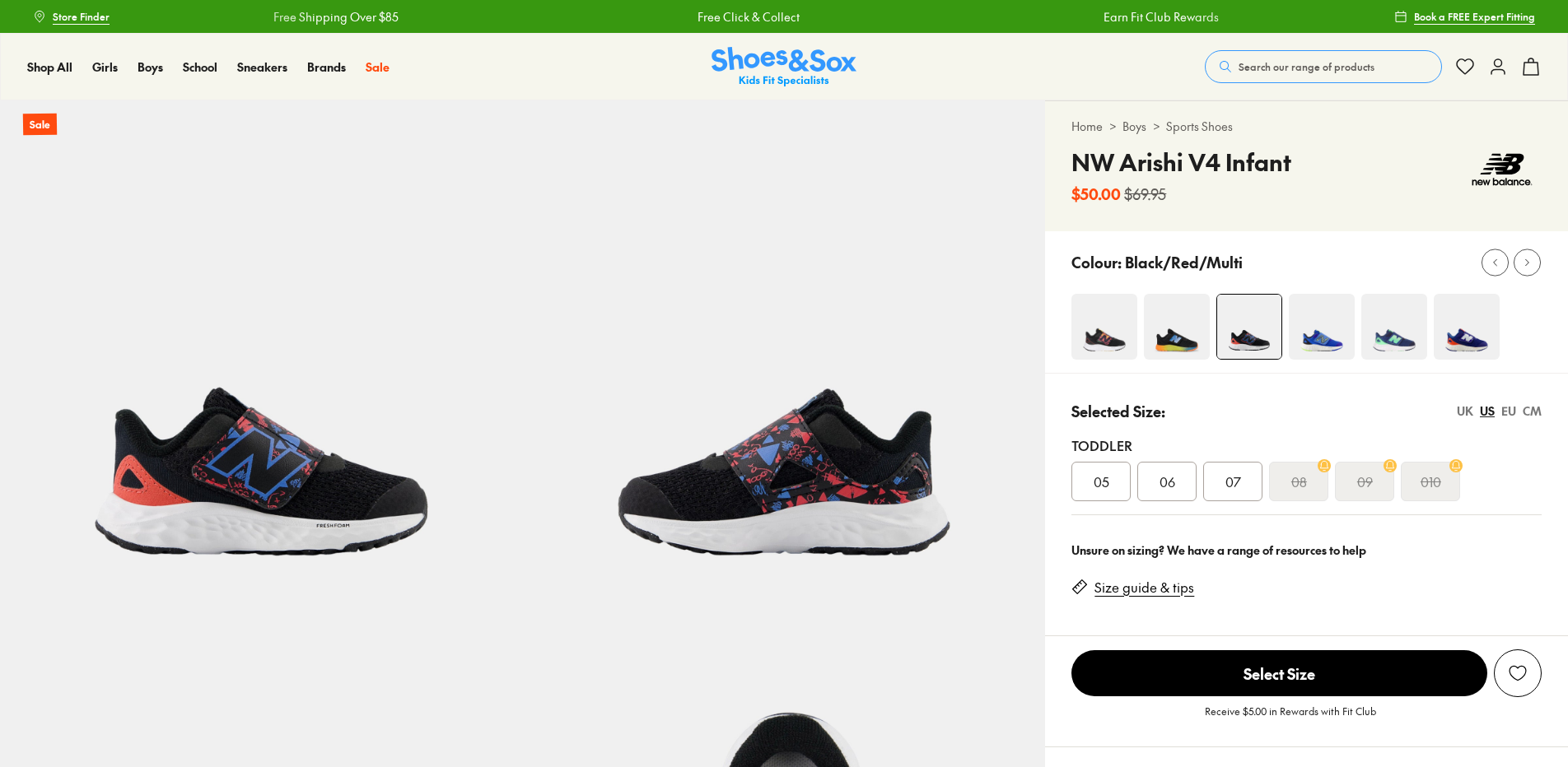
select select "*"
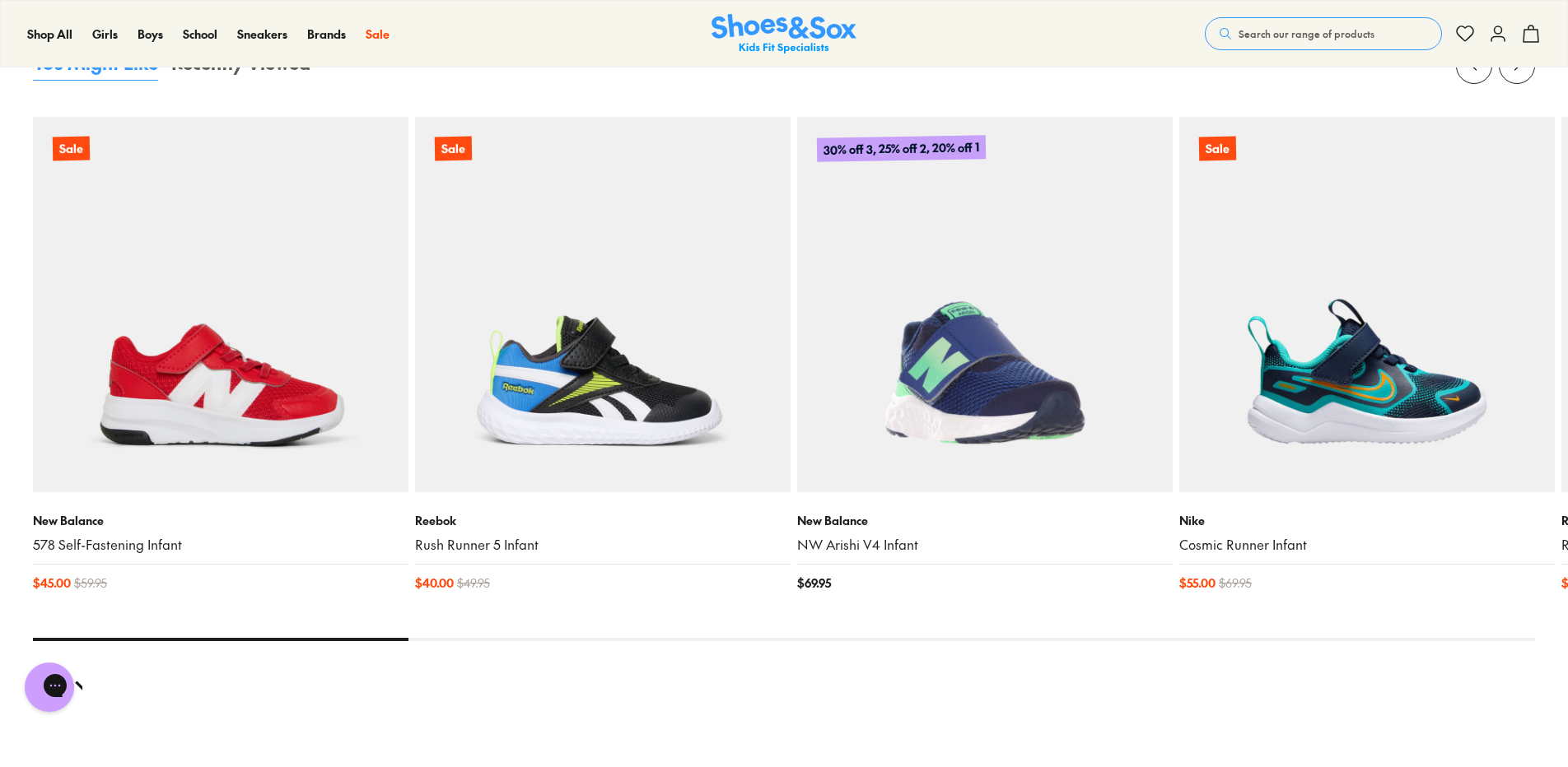
scroll to position [1564, 0]
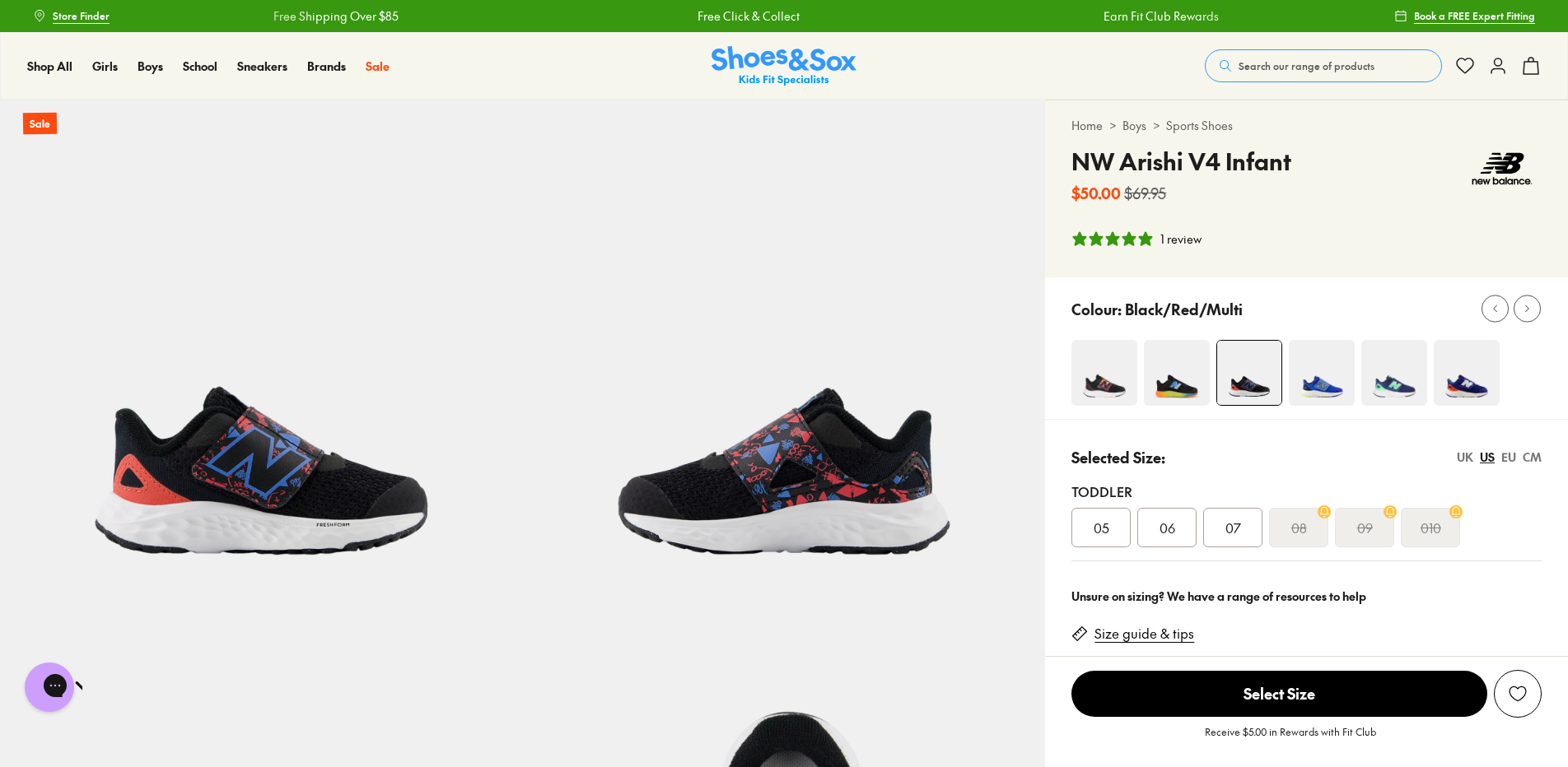
scroll to position [0, 0]
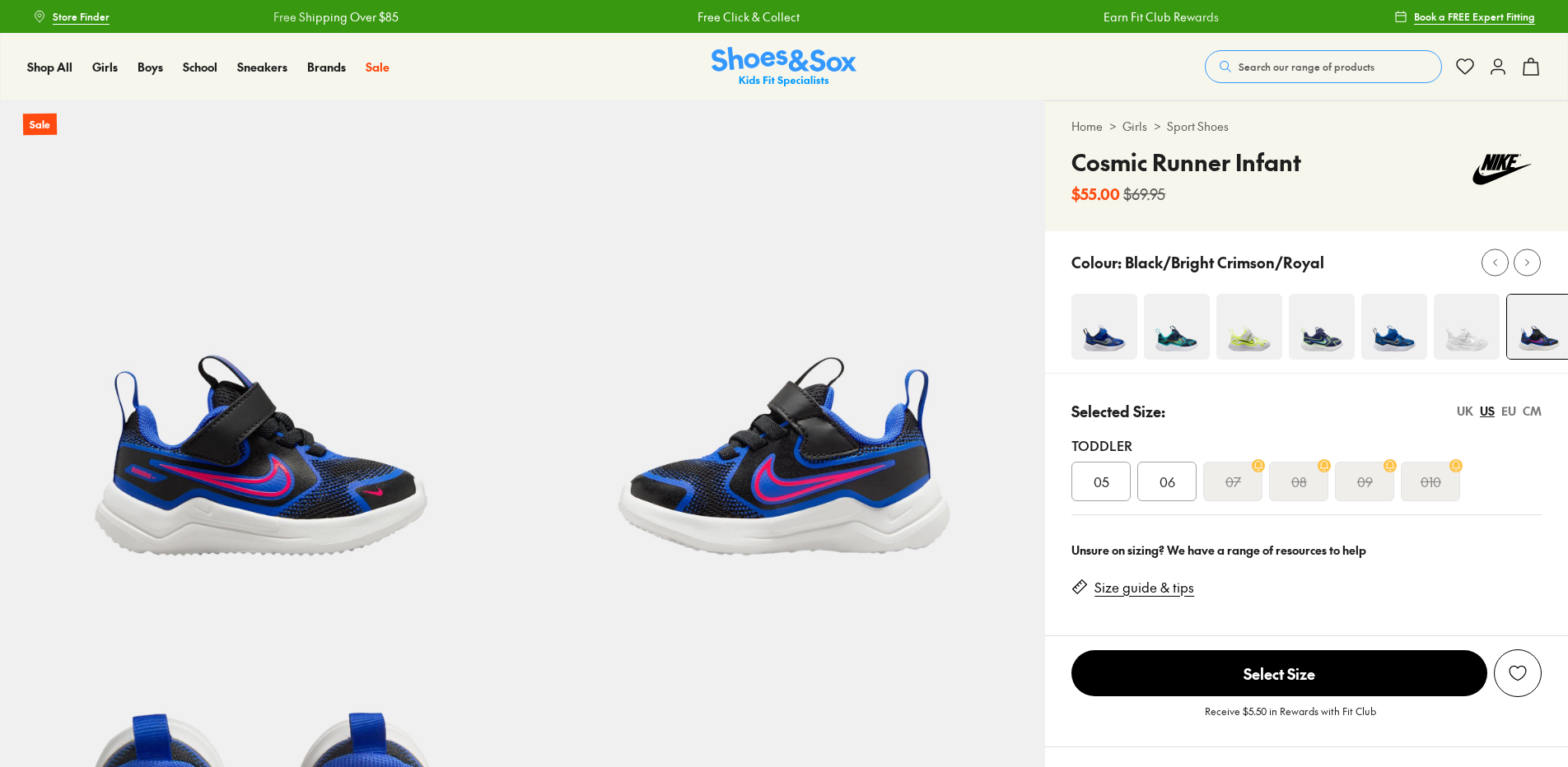
select select "*"
click at [1101, 335] on img at bounding box center [1104, 327] width 66 height 66
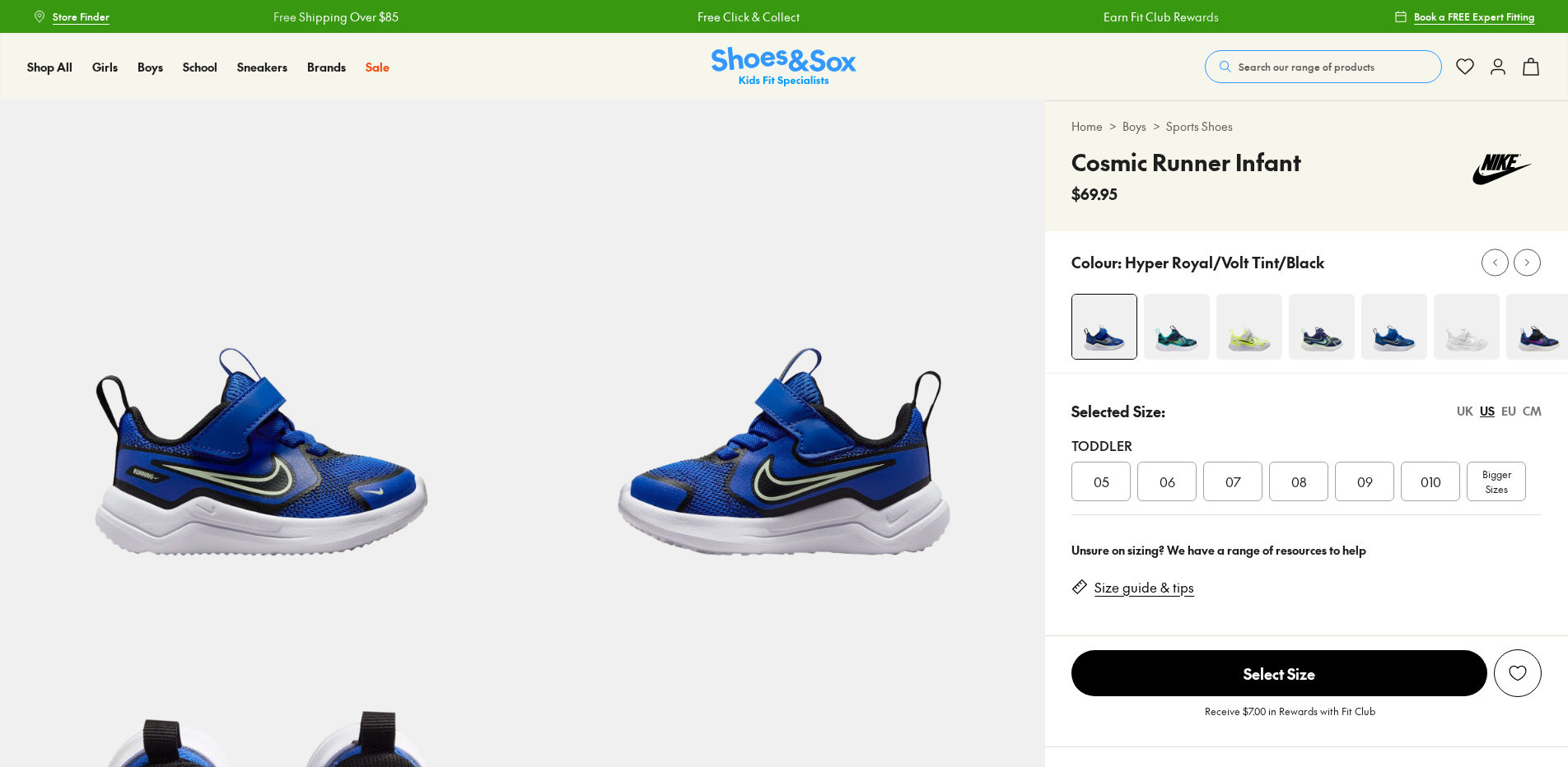
select select "*"
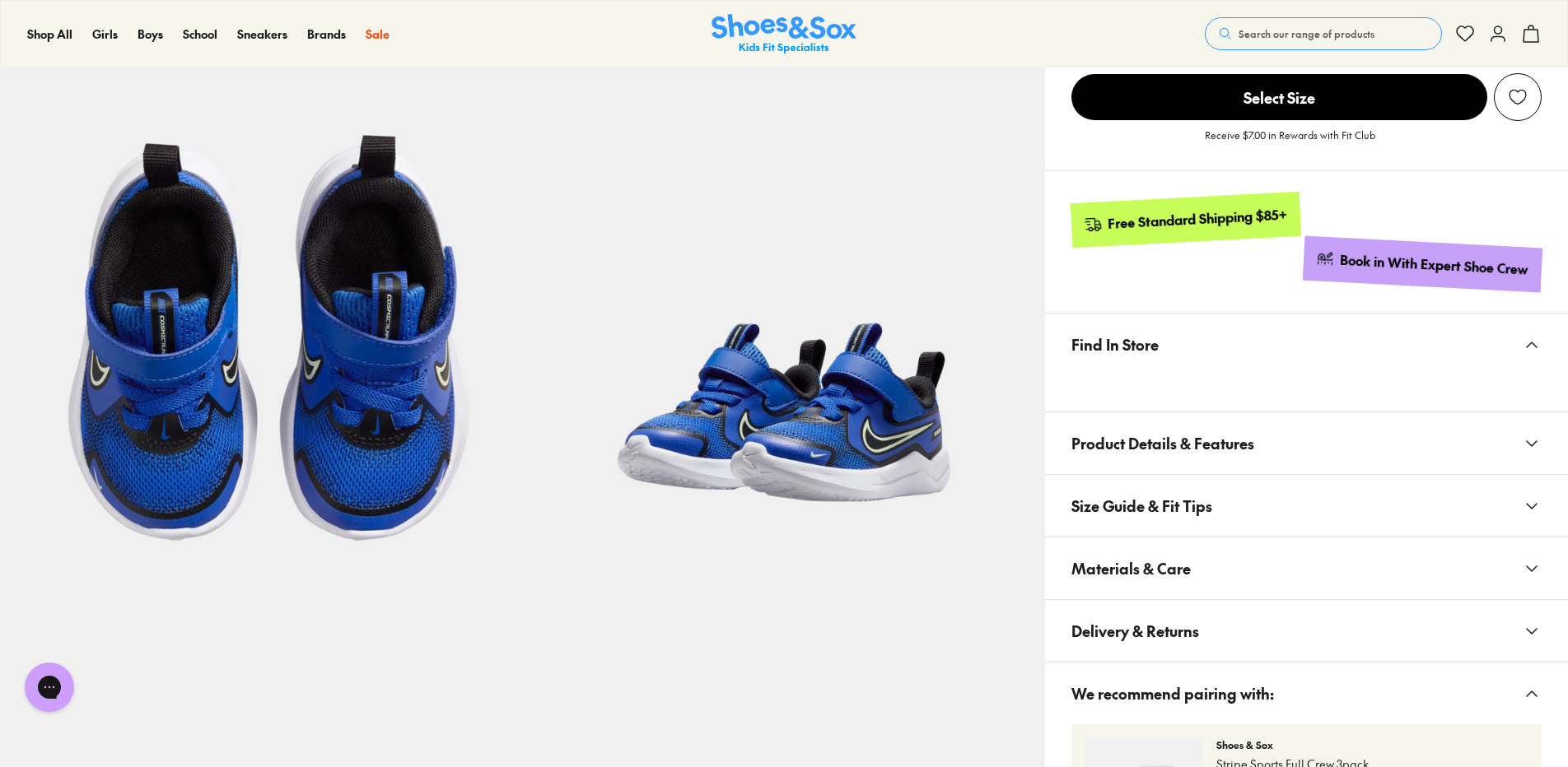
scroll to position [988, 0]
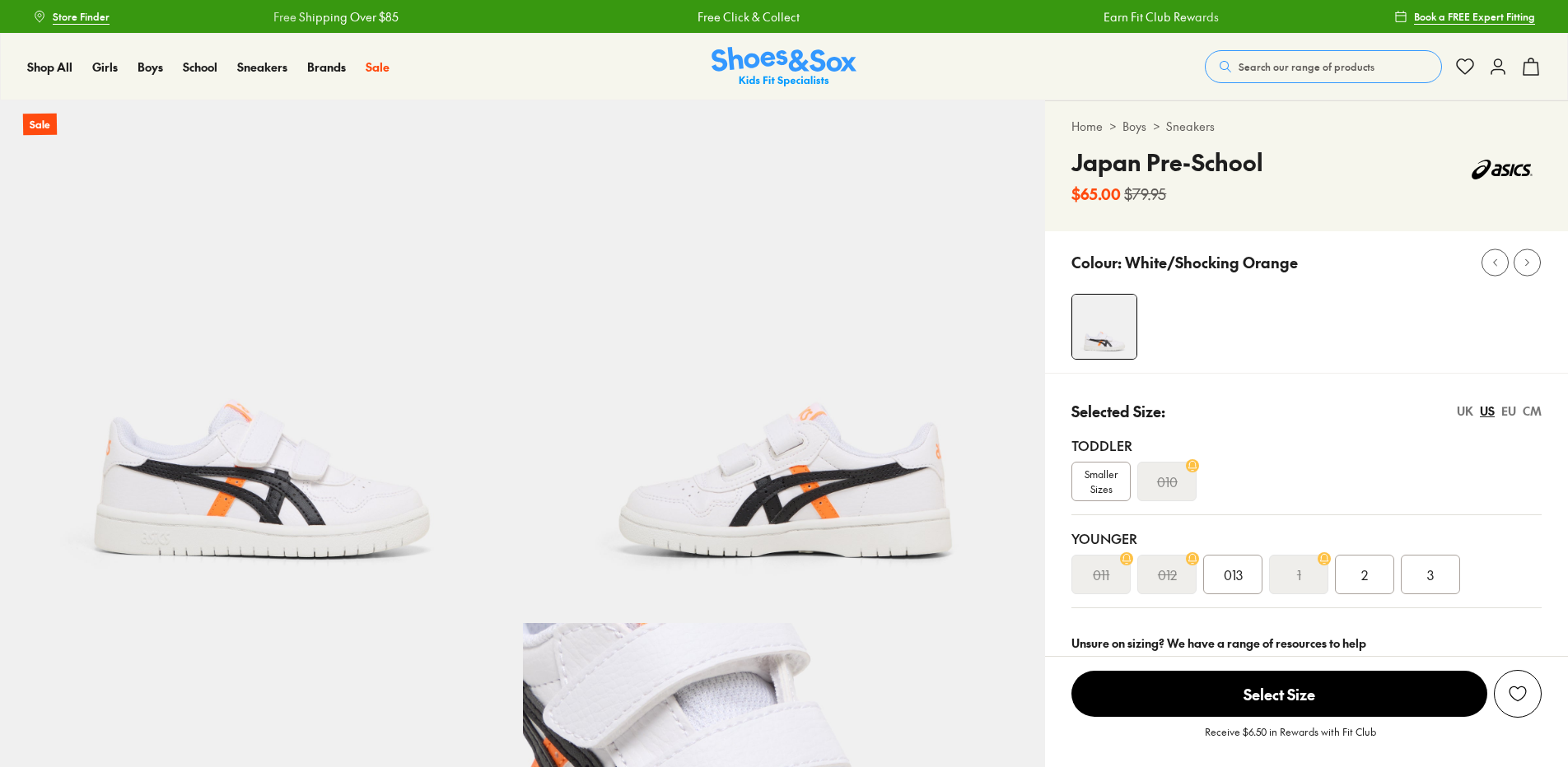
select select "*"
